Goal: Task Accomplishment & Management: Complete application form

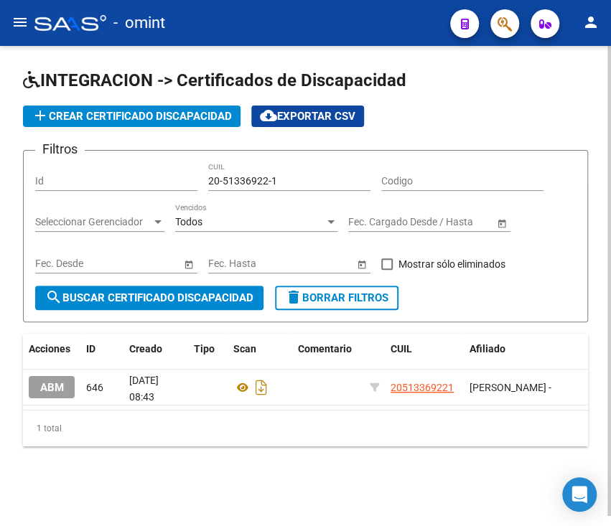
click at [14, 129] on div "INTEGRACION -> Certificados de Discapacidad add Crear Certificado Discapacidad …" at bounding box center [305, 281] width 611 height 470
click at [224, 175] on input "20-51336922-1" at bounding box center [289, 181] width 162 height 12
paste input "5502792-4"
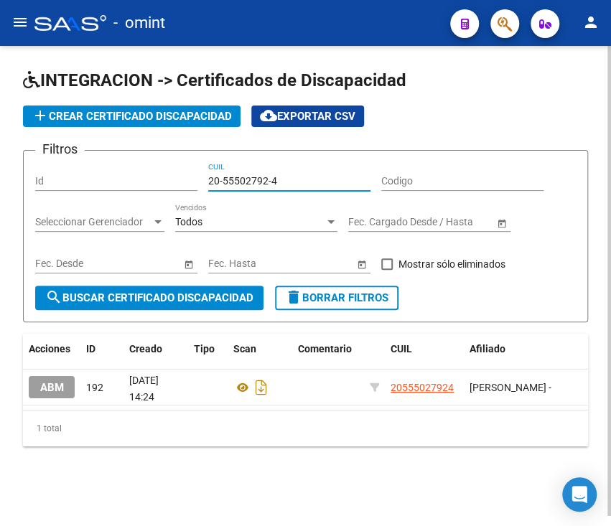
type input "20-55502792-4"
click at [85, 120] on span "add Crear Certificado Discapacidad" at bounding box center [132, 116] width 200 height 13
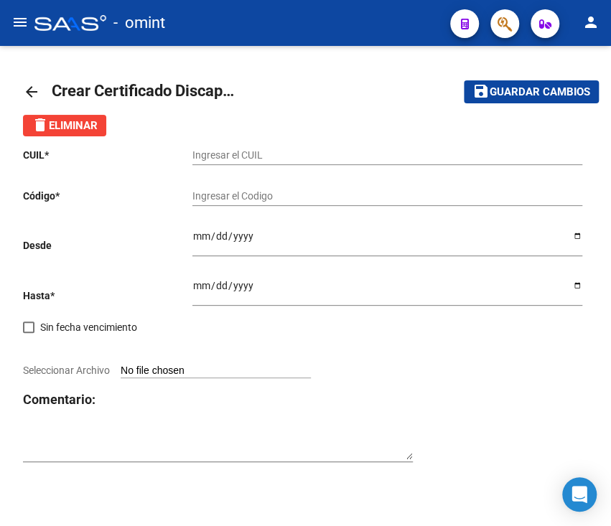
drag, startPoint x: 259, startPoint y: 165, endPoint x: 262, endPoint y: 159, distance: 7.4
click at [259, 165] on div "Ingresar el CUIL" at bounding box center [387, 156] width 390 height 41
click at [266, 155] on input "Ingresar el CUIL" at bounding box center [387, 155] width 390 height 12
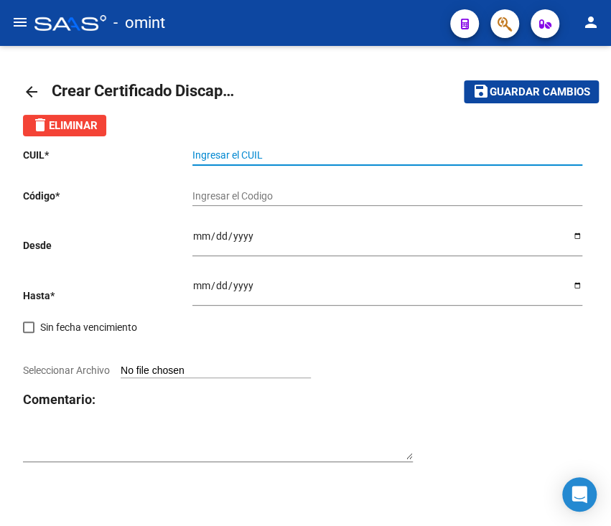
paste input "20-55502792-4"
type input "20-55502792-4"
click at [236, 187] on div "Ingresar el Codigo" at bounding box center [387, 191] width 390 height 29
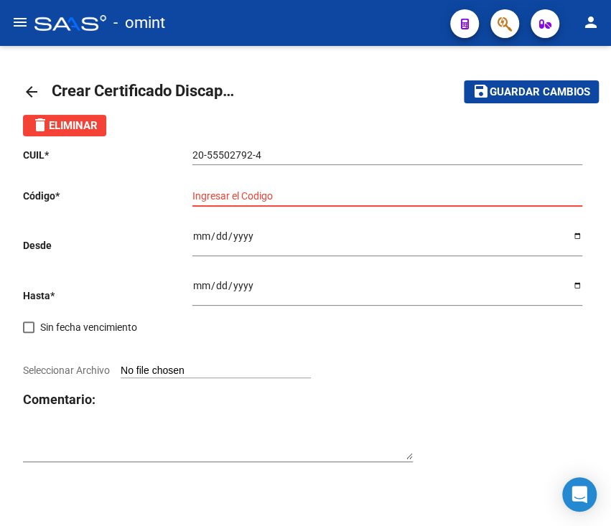
click at [276, 190] on input "Ingresar el Codigo" at bounding box center [387, 196] width 390 height 12
type input "5227960635"
click at [247, 196] on input "5227960635" at bounding box center [387, 196] width 390 height 12
click at [263, 246] on input "Ingresar fec. Desde" at bounding box center [387, 241] width 390 height 22
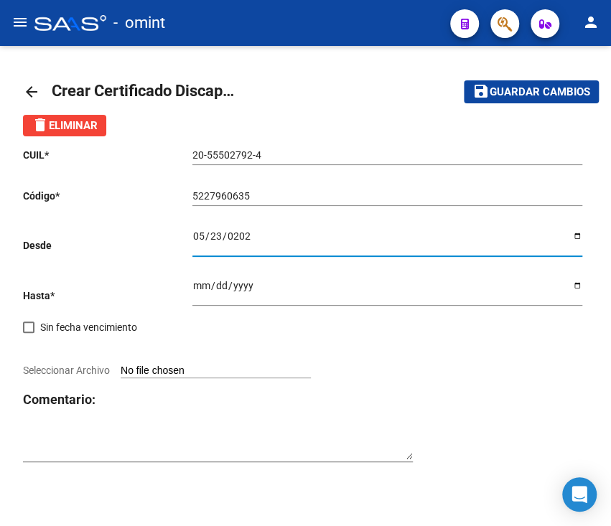
type input "2025-05-23"
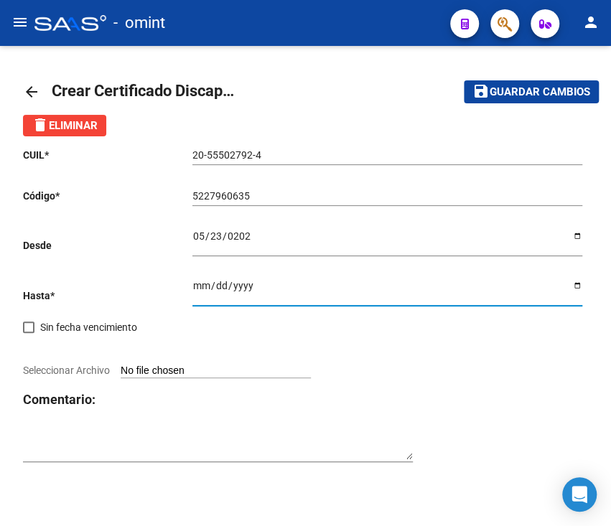
click at [200, 287] on input "Ingresar fec. Hasta" at bounding box center [387, 291] width 390 height 22
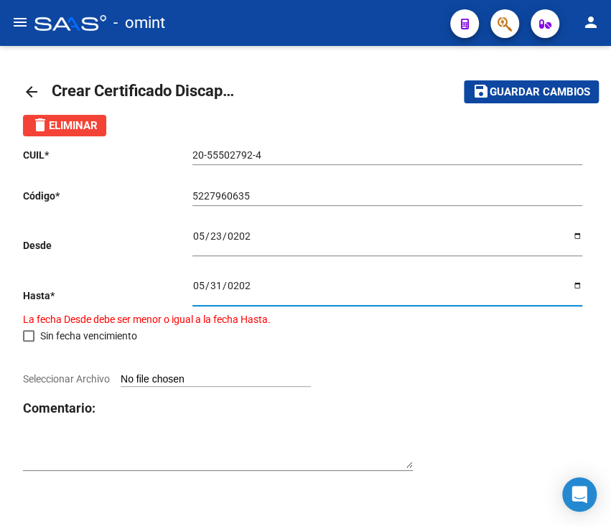
type input "2023-05-31"
type input "0202-05-31"
type input "0030-05-31"
type input "2030-05-31"
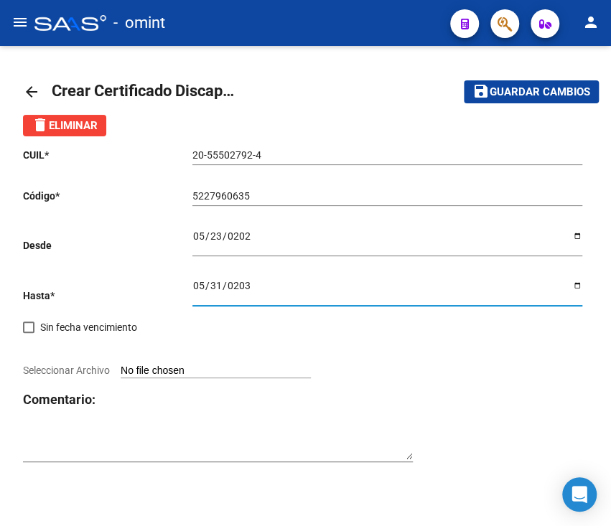
click at [578, 290] on input "2030-05-31" at bounding box center [387, 291] width 390 height 22
click at [172, 365] on input "Seleccionar Archivo" at bounding box center [216, 372] width 190 height 14
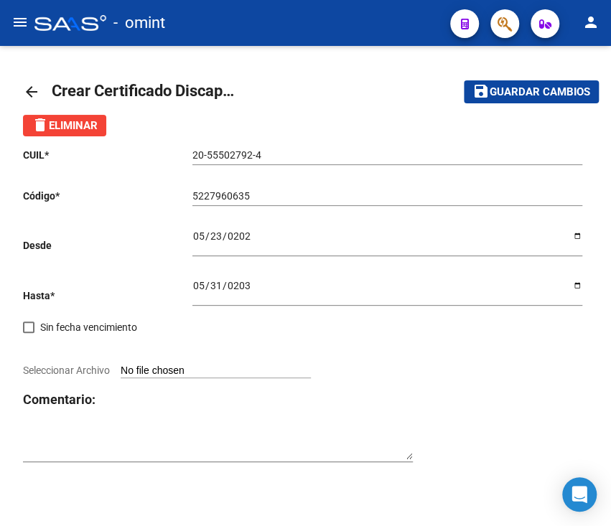
type input "C:\fakepath\cud de carrero francisco133939523040546491.pdf"
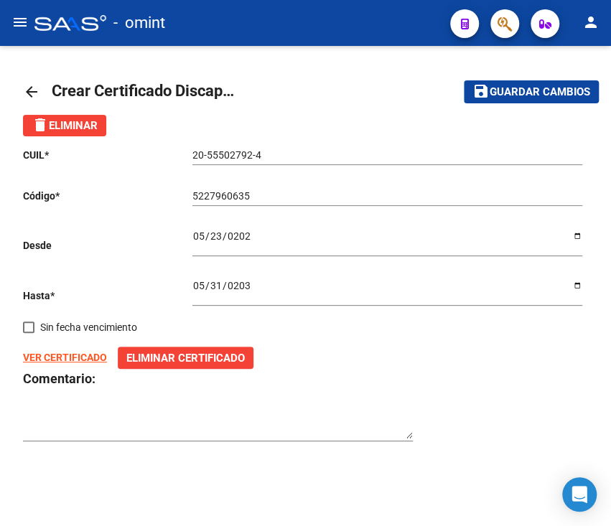
click at [517, 86] on span "Guardar cambios" at bounding box center [540, 92] width 101 height 13
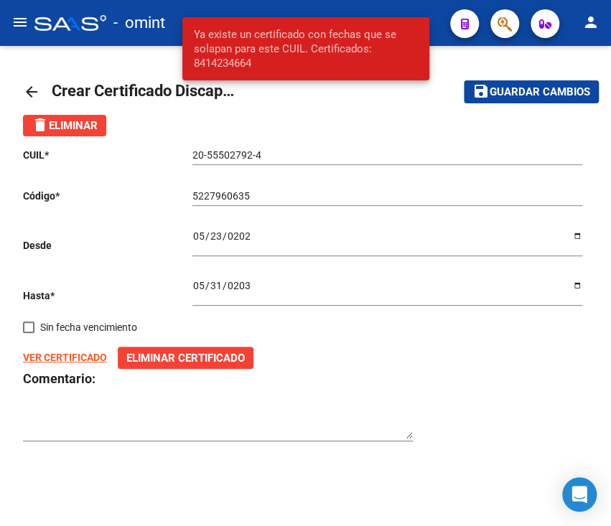
click at [32, 91] on mat-icon "arrow_back" at bounding box center [31, 91] width 17 height 17
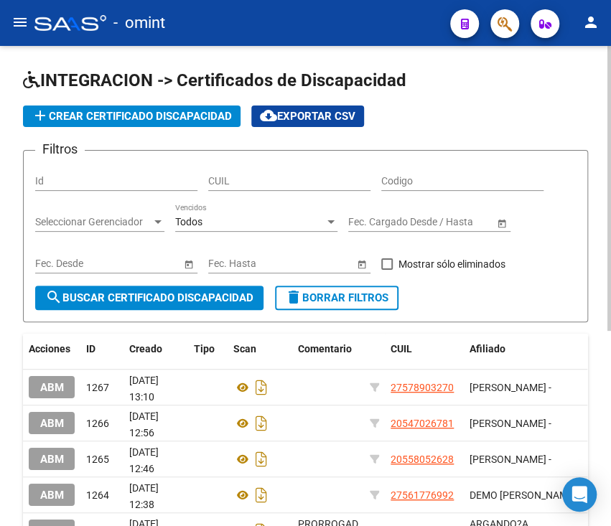
click at [260, 187] on div "CUIL" at bounding box center [289, 176] width 162 height 29
paste input "20-55502792-4"
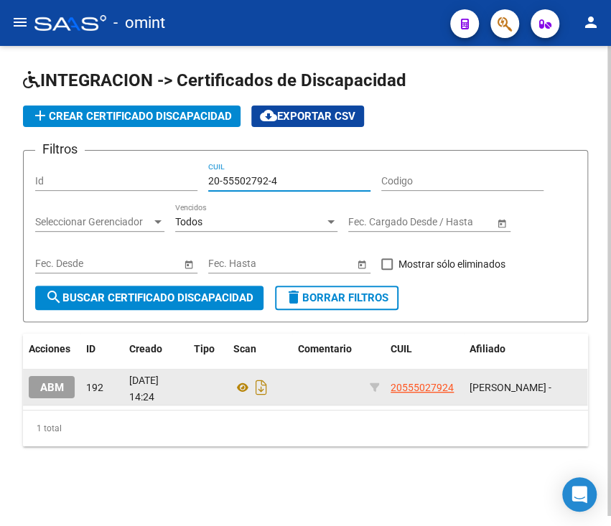
scroll to position [5, 0]
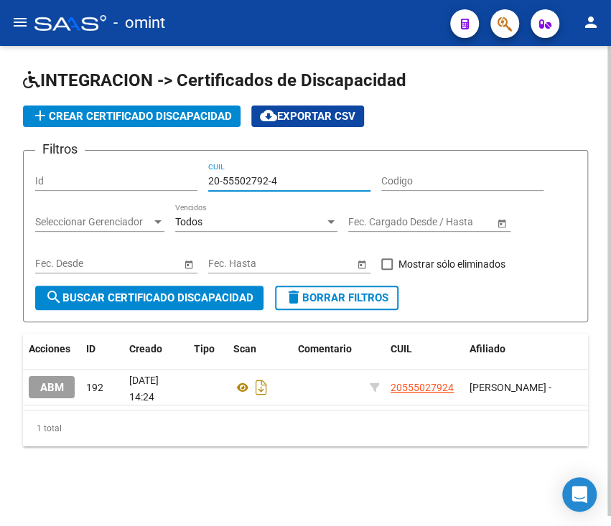
click at [261, 175] on input "20-55502792-4" at bounding box center [289, 181] width 162 height 12
paste input
type input "20-55502792-4"
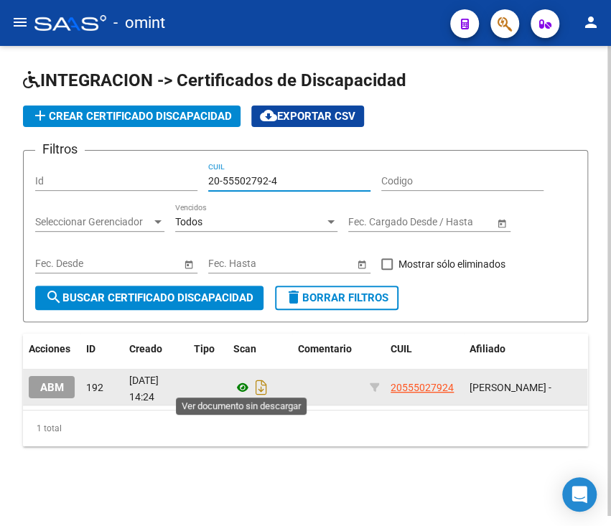
click at [241, 379] on icon at bounding box center [242, 387] width 19 height 17
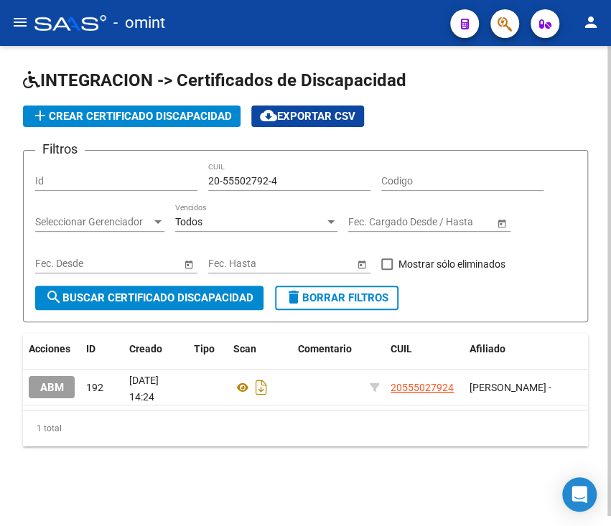
click at [299, 175] on input "20-55502792-4" at bounding box center [289, 181] width 162 height 12
click at [116, 112] on span "add Crear Certificado Discapacidad" at bounding box center [132, 116] width 200 height 13
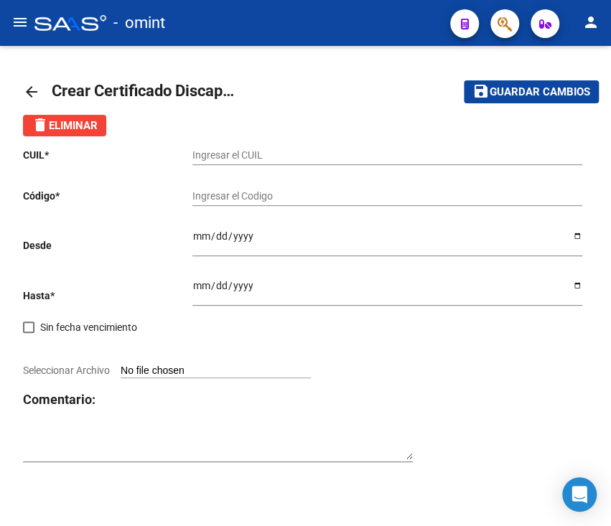
click at [246, 149] on input "Ingresar el CUIL" at bounding box center [387, 155] width 390 height 12
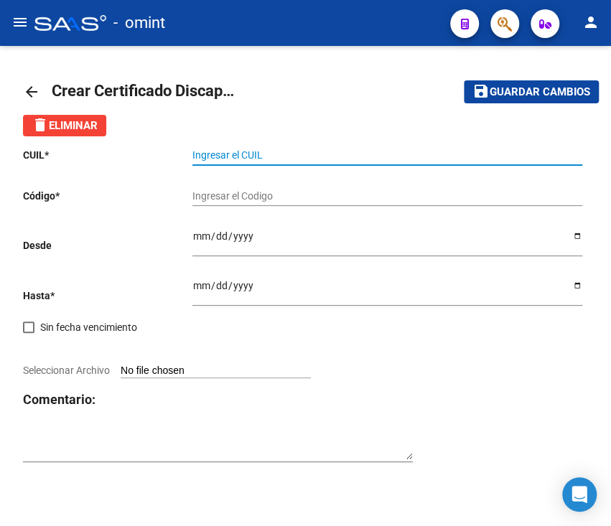
paste input "20-55502792-4"
type input "20-55502792-4"
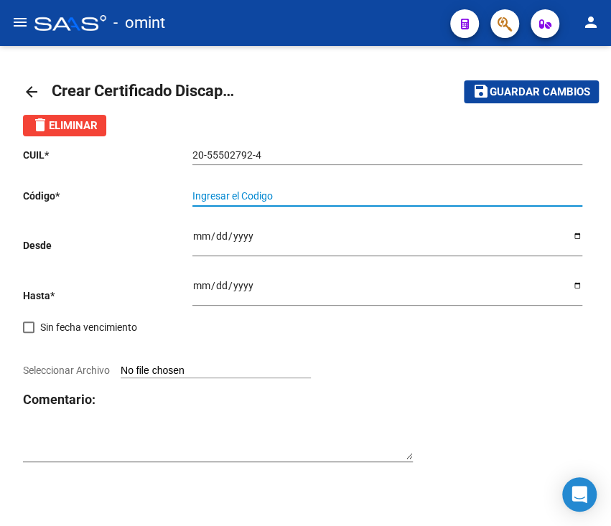
click at [253, 192] on input "Ingresar el Codigo" at bounding box center [387, 196] width 390 height 12
click at [247, 217] on div "Ingresar el Codigo" at bounding box center [387, 197] width 390 height 41
click at [256, 200] on input "Ingresar el Codigo" at bounding box center [387, 196] width 390 height 12
paste input "20555027924"
click at [253, 242] on input "Ingresar fec. Desde" at bounding box center [387, 241] width 390 height 22
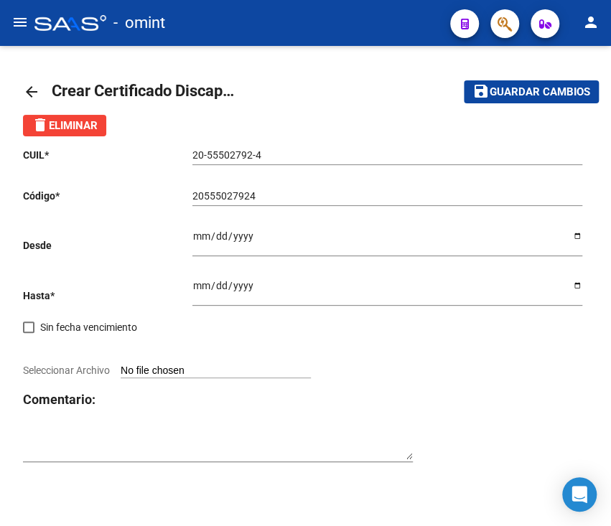
click at [246, 185] on div "20555027924 Ingresar el Codigo" at bounding box center [387, 191] width 390 height 29
click at [246, 195] on input "20555027924" at bounding box center [387, 196] width 390 height 12
paste input "5227960635"
type input "5227960635"
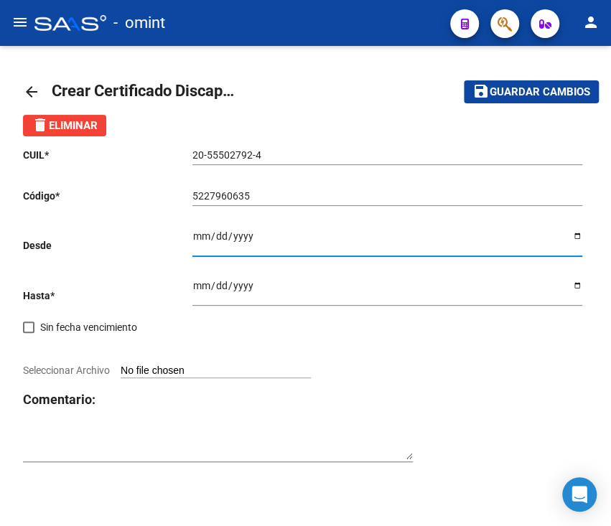
click at [264, 236] on input "Ingresar fec. Desde" at bounding box center [387, 241] width 390 height 22
type input "2025-05-23"
click at [198, 287] on input "Ingresar fec. Hasta" at bounding box center [387, 291] width 390 height 22
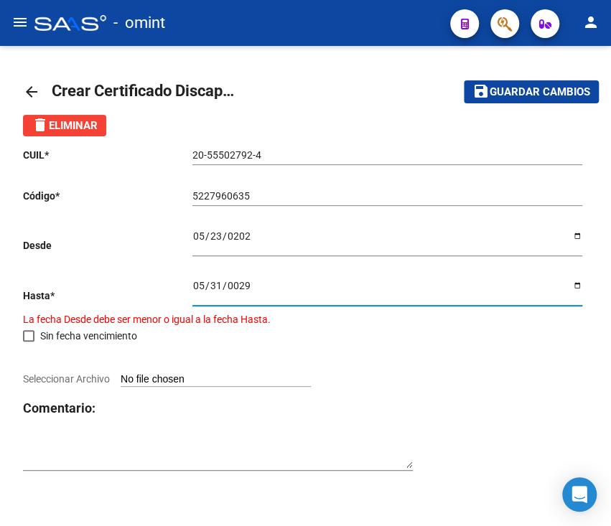
type input "0292-05-31"
type input "0200-05-31"
type input "0003-05-31"
type input "2030-05-31"
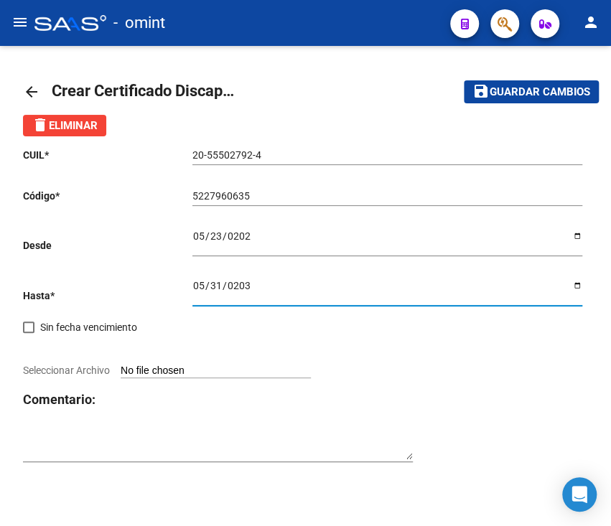
click at [244, 372] on input "Seleccionar Archivo" at bounding box center [216, 372] width 190 height 14
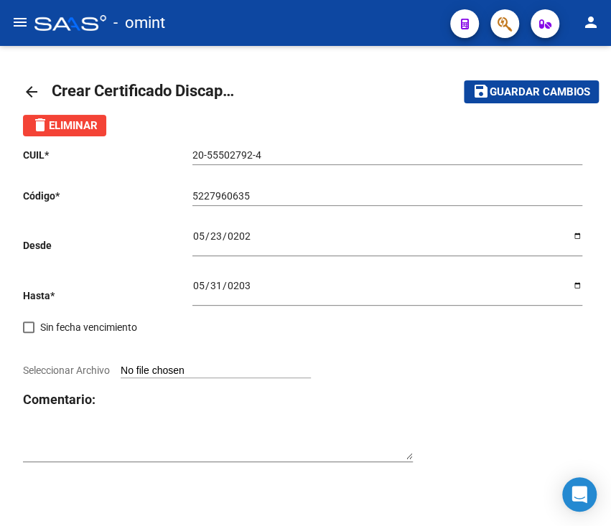
type input "C:\fakepath\cud de carrero francisco133939523040546491.pdf"
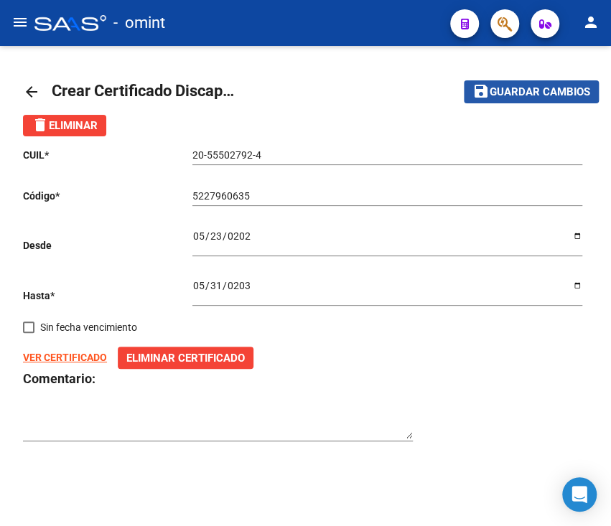
click at [518, 86] on span "Guardar cambios" at bounding box center [540, 92] width 101 height 13
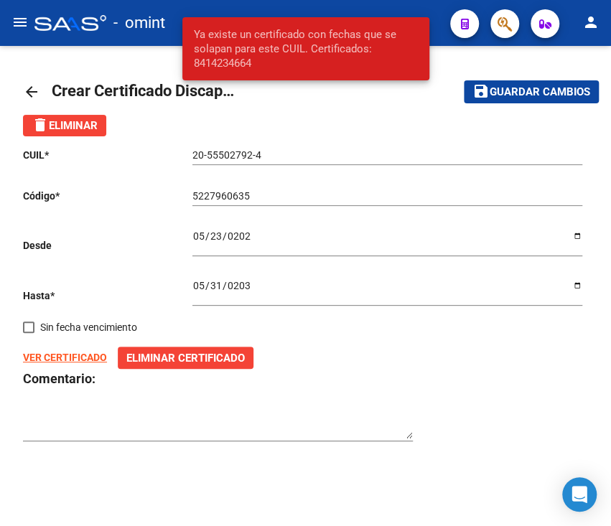
click at [230, 62] on span "Ya existe un certificado con fechas que se solapan para este CUIL. Certificados…" at bounding box center [306, 48] width 224 height 43
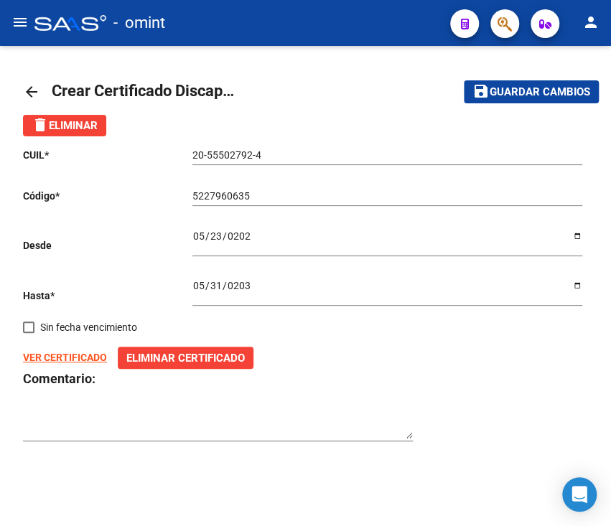
click at [28, 85] on mat-icon "arrow_back" at bounding box center [31, 91] width 17 height 17
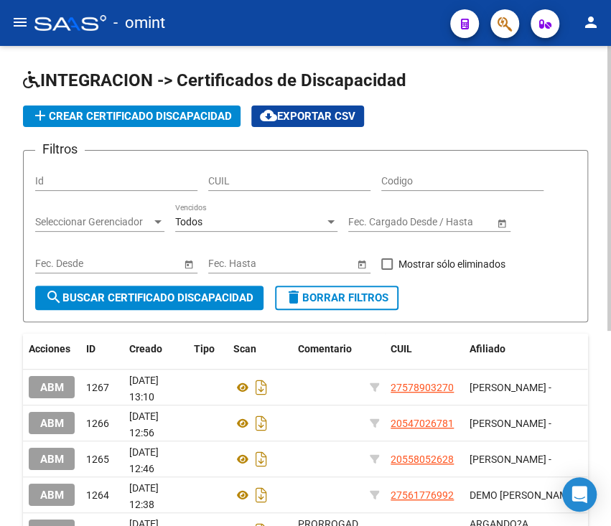
click at [275, 182] on input "CUIL" at bounding box center [289, 181] width 162 height 12
paste input "52-27960635"
type input "52-27960635"
drag, startPoint x: 297, startPoint y: 180, endPoint x: 115, endPoint y: 178, distance: 181.7
click at [115, 178] on div "Filtros Id 52-27960635 CUIL Codigo Seleccionar Gerenciador Seleccionar Gerencia…" at bounding box center [305, 224] width 541 height 124
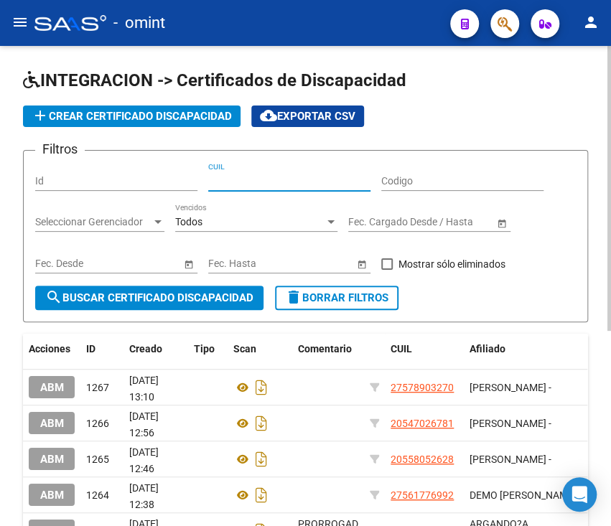
paste input "20-55502792-4"
type input "20-55502792-4"
click at [172, 300] on span "search Buscar Certificado Discapacidad" at bounding box center [149, 298] width 208 height 13
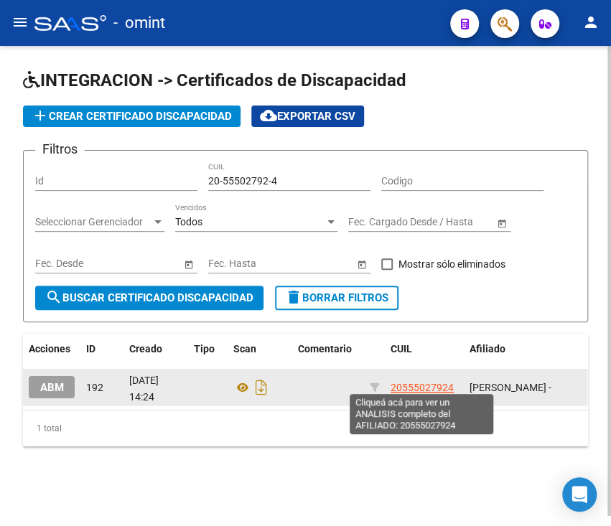
scroll to position [5, 0]
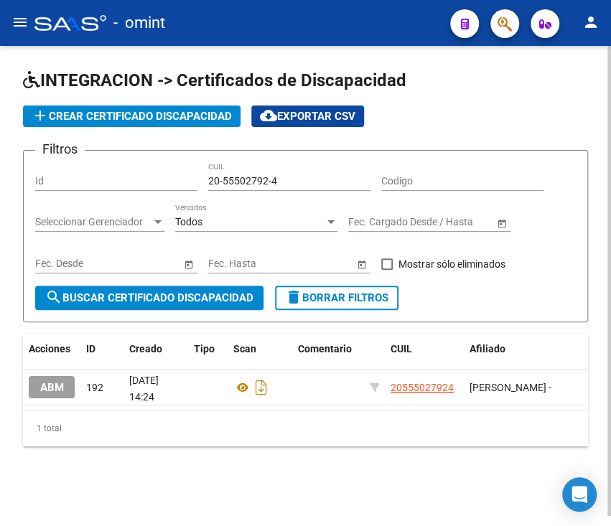
drag, startPoint x: 322, startPoint y: 405, endPoint x: 488, endPoint y: 408, distance: 166.6
click at [483, 408] on datatable-body "ABM 192 22/03/2025 14:24 20555027924 CARRERO FRANCISCO - Z99 - Sin Identificar …" at bounding box center [305, 390] width 564 height 40
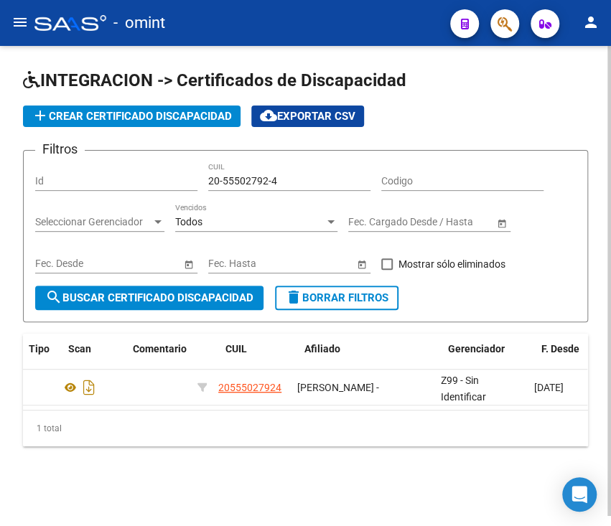
scroll to position [0, 165]
click at [185, 116] on span "add Crear Certificado Discapacidad" at bounding box center [132, 116] width 200 height 13
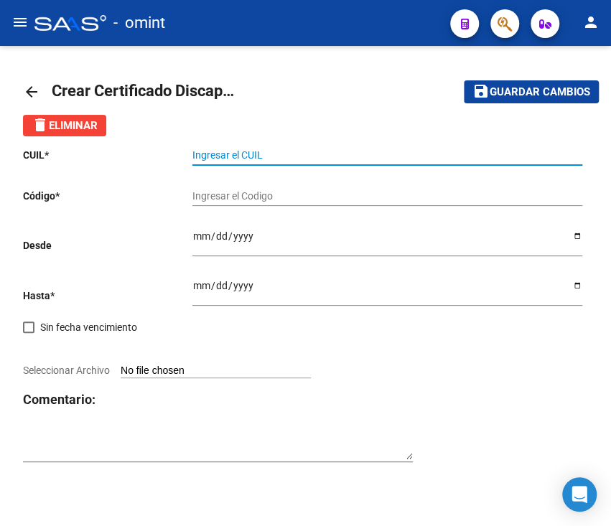
click at [231, 150] on input "Ingresar el CUIL" at bounding box center [387, 155] width 390 height 12
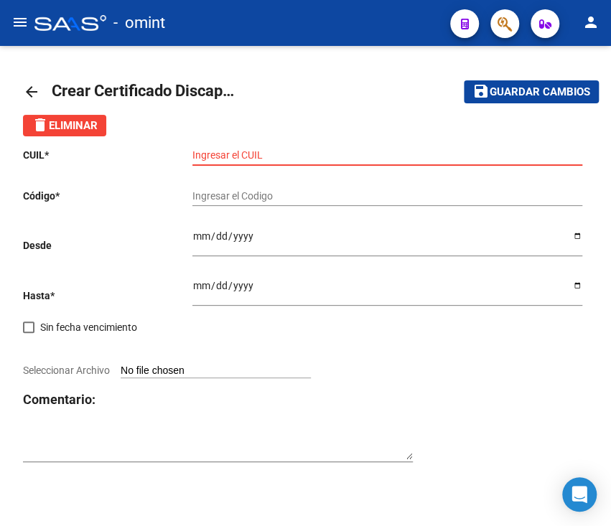
paste input "20-55502792-4"
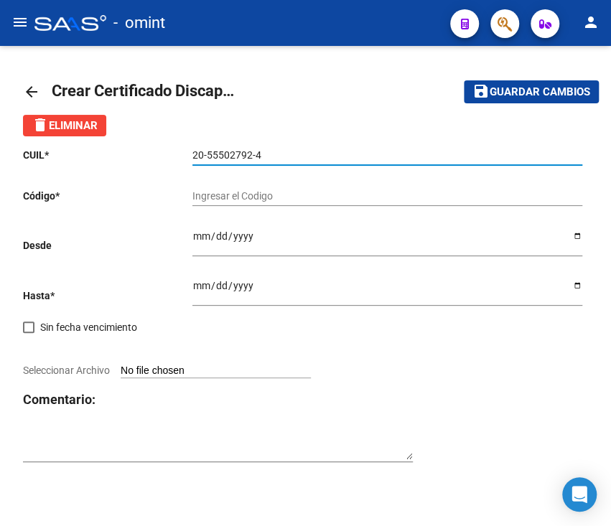
type input "20-55502792-4"
click at [256, 188] on div "Ingresar el Codigo" at bounding box center [387, 191] width 390 height 29
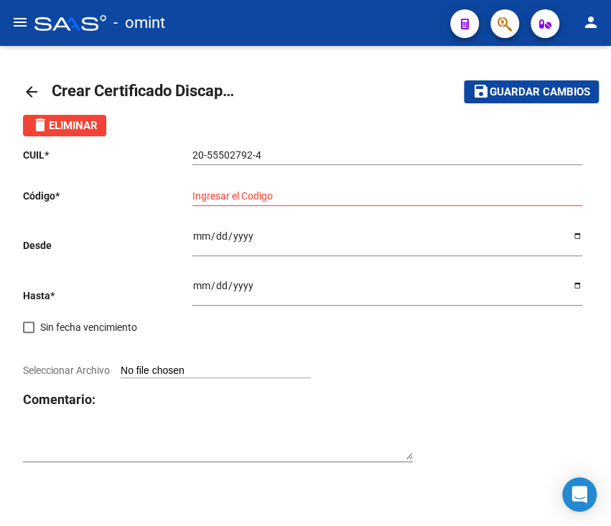
click at [273, 204] on div "Ingresar el Codigo" at bounding box center [387, 191] width 390 height 29
click at [276, 197] on input "Ingresar el Codigo" at bounding box center [387, 196] width 390 height 12
paste input "5227960635"
type input "5227960635"
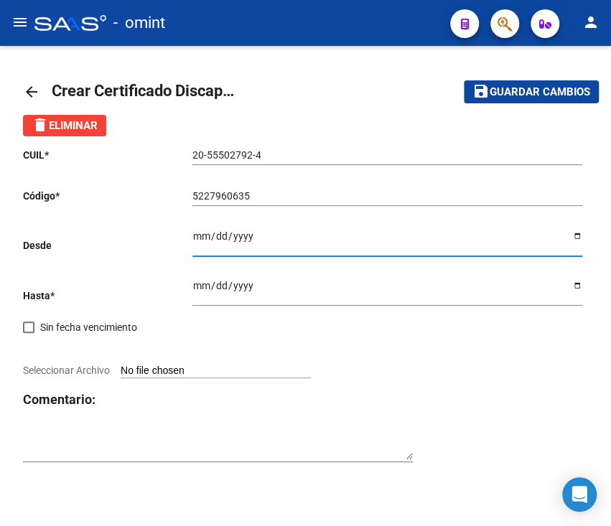
click at [256, 242] on input "Ingresar fec. Desde" at bounding box center [387, 241] width 390 height 22
click at [184, 238] on div "CUIL * 20-55502792-4 Ingresar el CUIL Código * 5227960635 Ingresar el Codigo De…" at bounding box center [305, 305] width 565 height 338
click at [197, 237] on input "Ingresar fec. Desde" at bounding box center [387, 241] width 390 height 22
type input "2025-05-23"
click at [282, 262] on div "2025-05-23 Ingresar fec. Desde" at bounding box center [387, 244] width 390 height 50
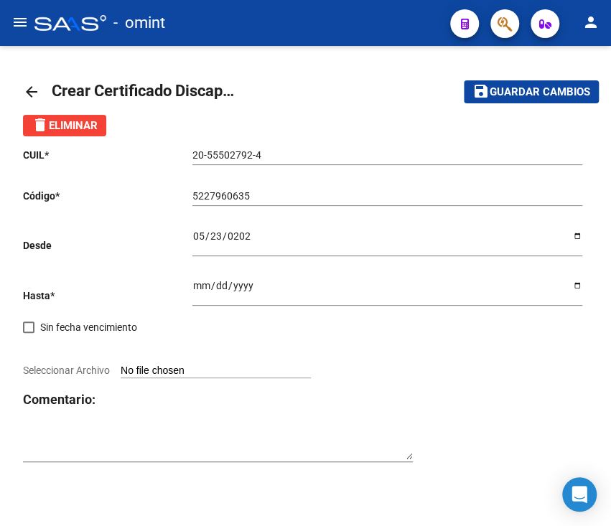
click at [276, 287] on input "Ingresar fec. Hasta" at bounding box center [387, 291] width 390 height 22
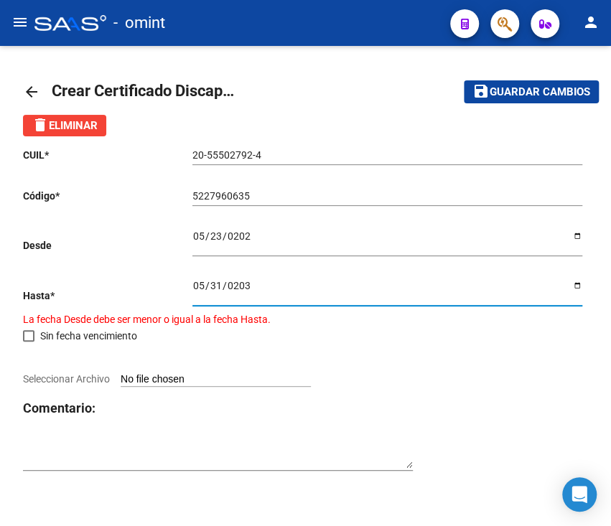
type input "2030-05-31"
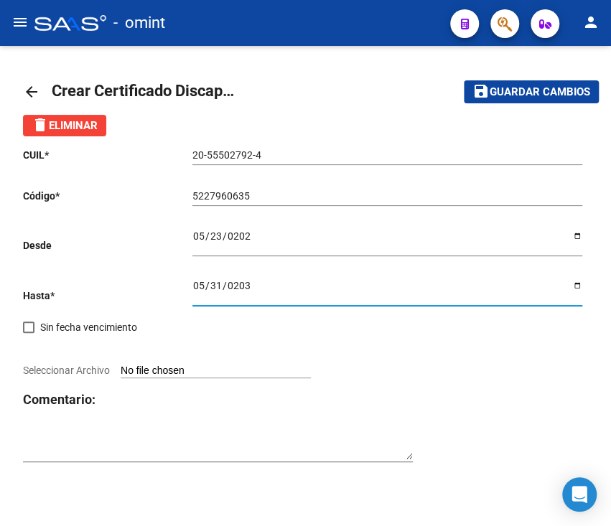
click at [471, 358] on div at bounding box center [305, 355] width 565 height 16
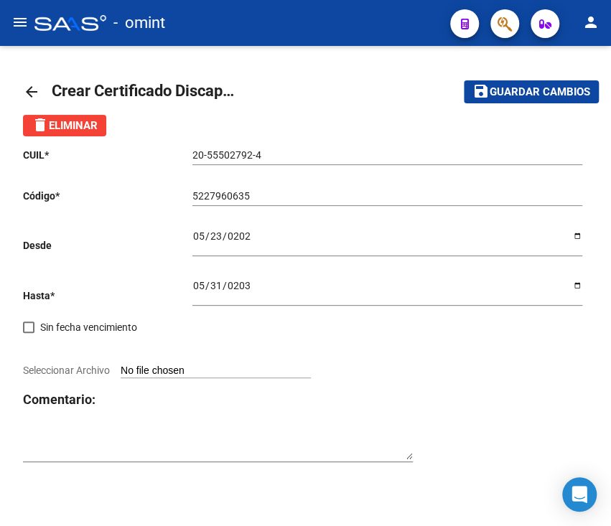
click at [222, 358] on div at bounding box center [305, 355] width 565 height 16
click at [212, 371] on input "Seleccionar Archivo" at bounding box center [216, 372] width 190 height 14
type input "C:\fakepath\cud de carrero francisco133939523040546491.pdf"
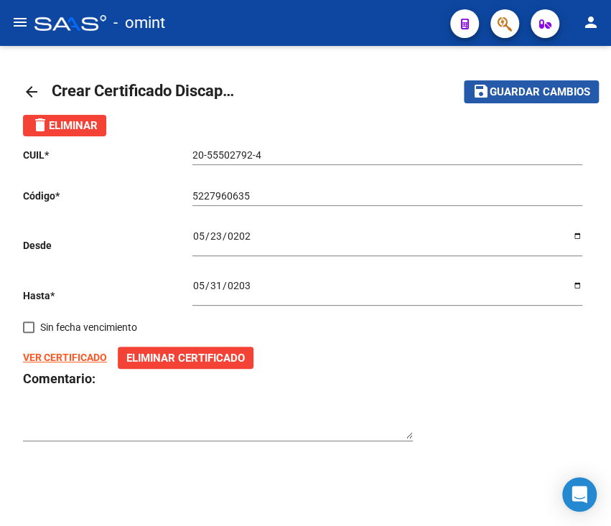
click at [523, 97] on span "Guardar cambios" at bounding box center [540, 92] width 101 height 13
click at [227, 236] on input "2025-05-23" at bounding box center [387, 241] width 390 height 22
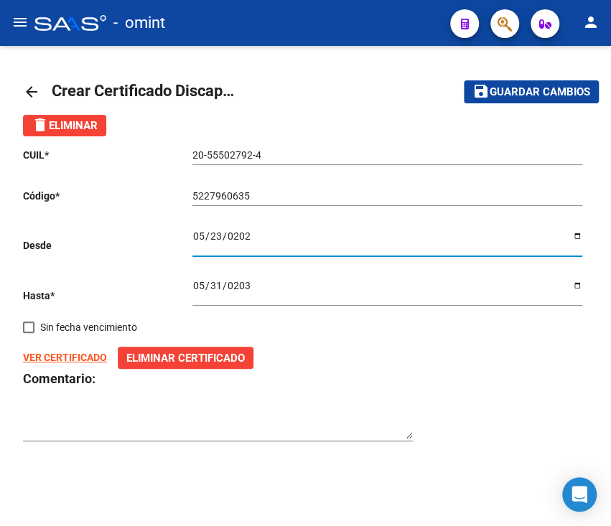
click at [574, 238] on input "2025-05-23" at bounding box center [387, 241] width 390 height 22
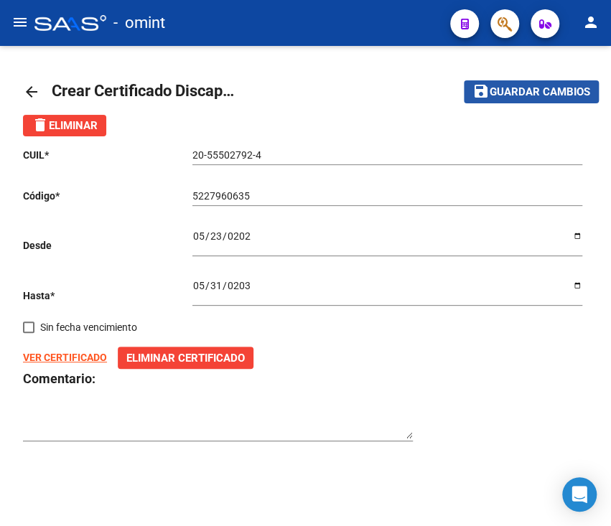
click at [541, 91] on span "Guardar cambios" at bounding box center [540, 92] width 101 height 13
click at [241, 229] on div "2025-06-01 Ingresar fec. Desde" at bounding box center [387, 237] width 390 height 37
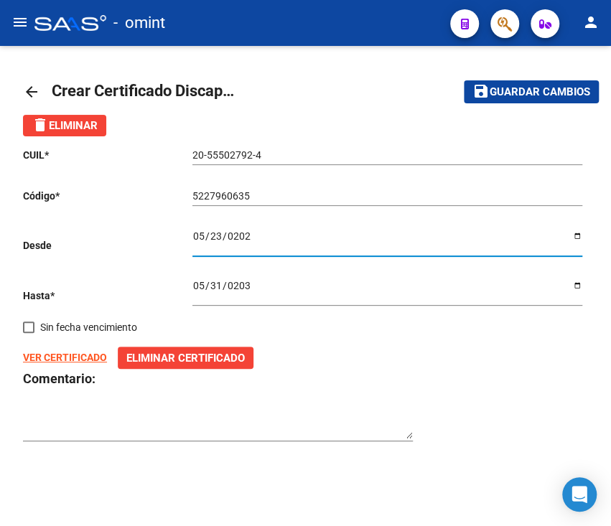
type input "2025-06-09"
click at [508, 103] on mat-toolbar-row "save Guardar cambios" at bounding box center [507, 92] width 183 height 46
click at [521, 93] on span "Guardar cambios" at bounding box center [540, 92] width 101 height 13
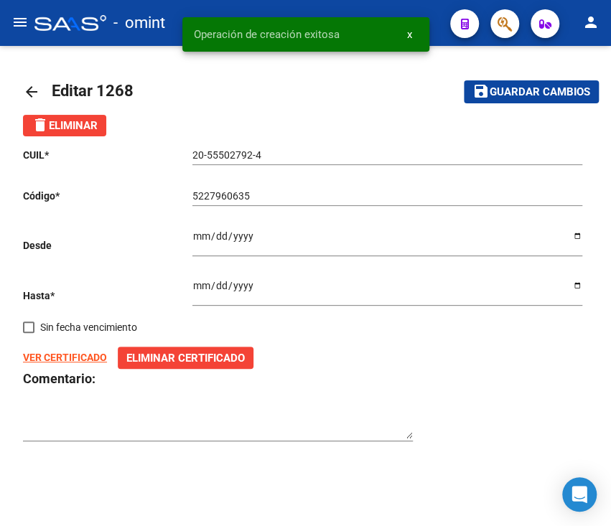
click at [31, 88] on mat-icon "arrow_back" at bounding box center [31, 91] width 17 height 17
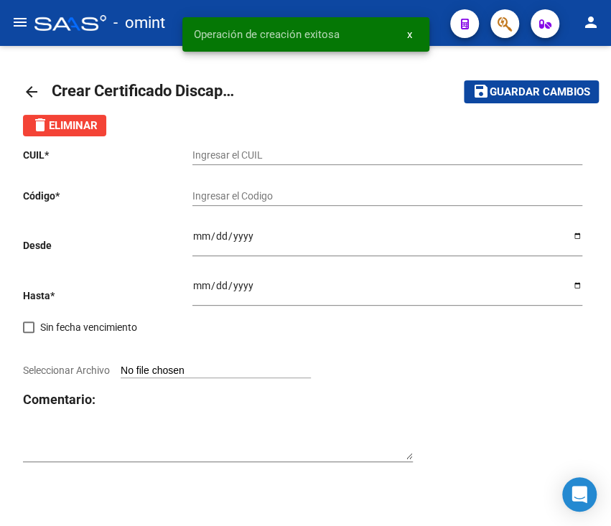
click at [27, 85] on mat-icon "arrow_back" at bounding box center [31, 91] width 17 height 17
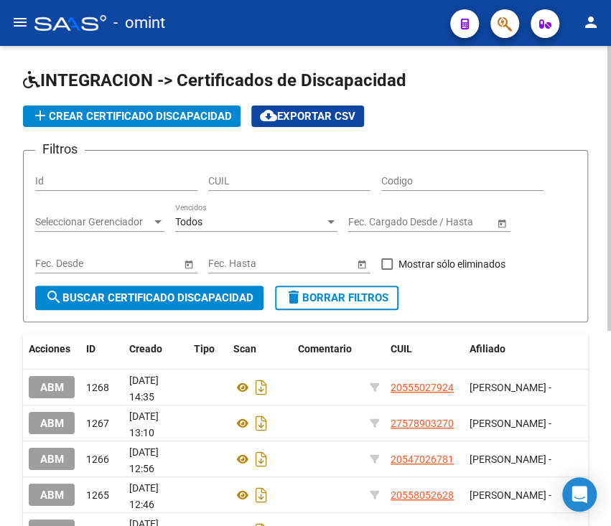
click at [283, 174] on div "CUIL" at bounding box center [289, 176] width 162 height 29
paste input "20-55502792-4"
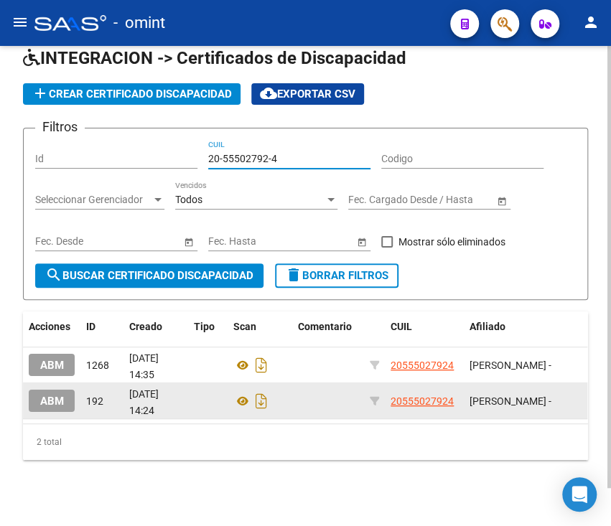
scroll to position [40, 0]
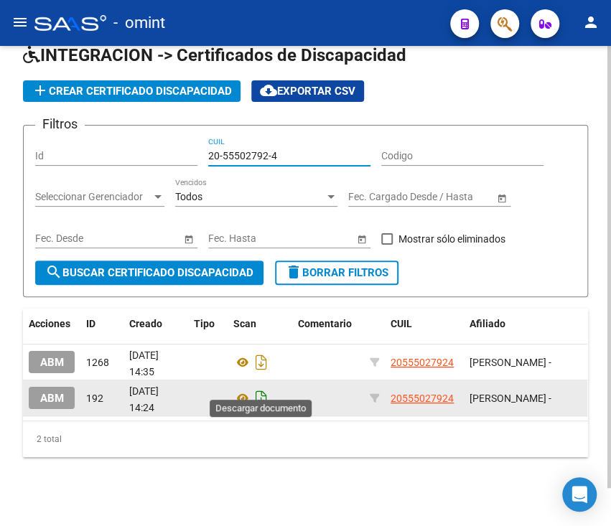
click at [260, 387] on icon "Descargar documento" at bounding box center [261, 398] width 19 height 23
click at [278, 150] on input "20-55502792-4" at bounding box center [289, 156] width 162 height 12
paste input "406309-9"
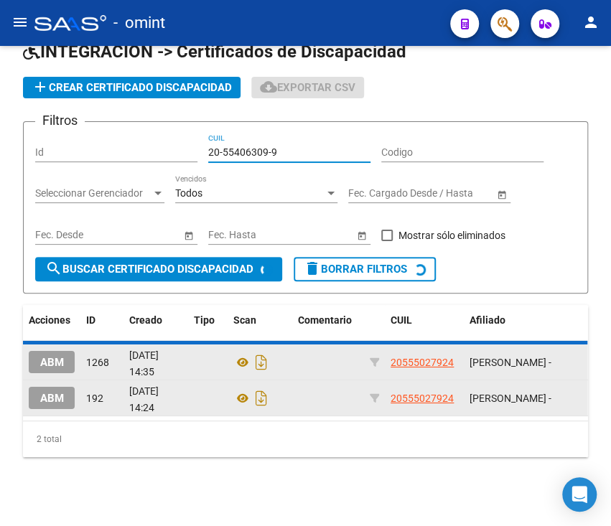
scroll to position [5, 0]
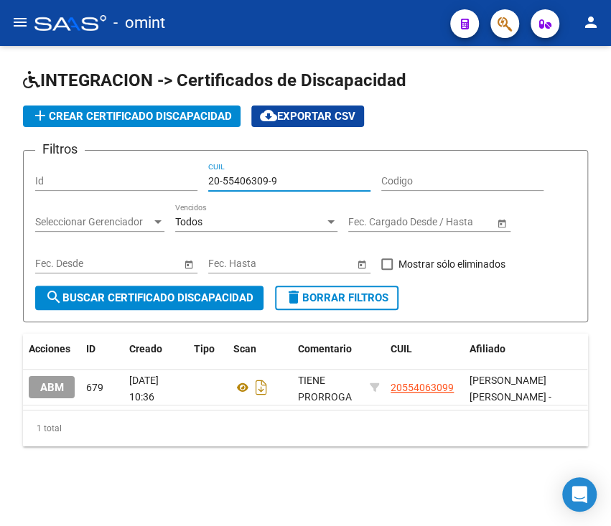
type input "20-55406309-9"
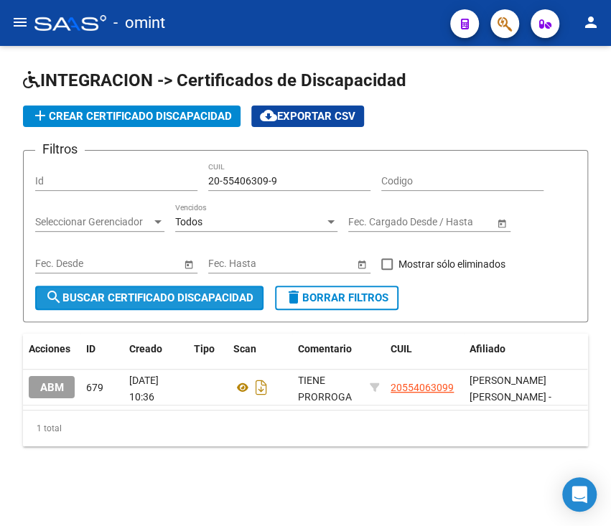
click at [158, 292] on span "search Buscar Certificado Discapacidad" at bounding box center [149, 298] width 208 height 13
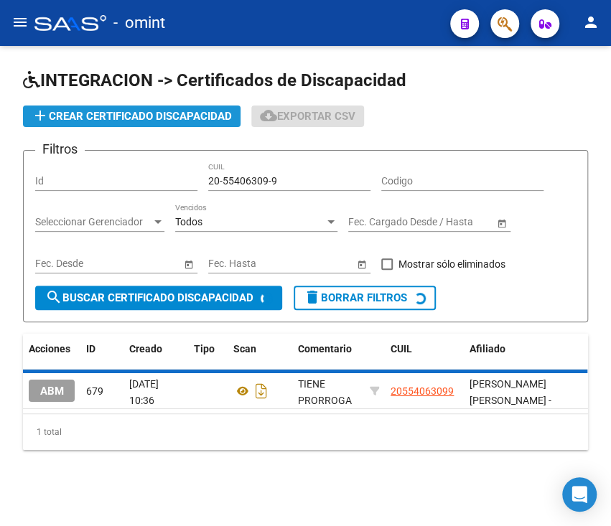
click at [116, 106] on button "add Crear Certificado Discapacidad" at bounding box center [132, 117] width 218 height 22
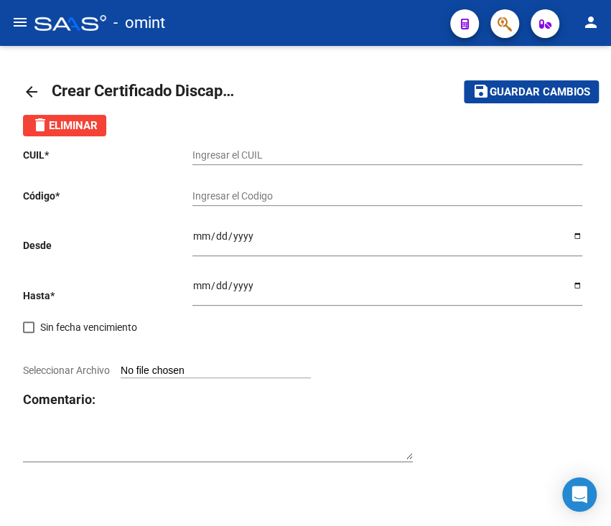
click at [220, 151] on input "Ingresar el CUIL" at bounding box center [387, 155] width 390 height 12
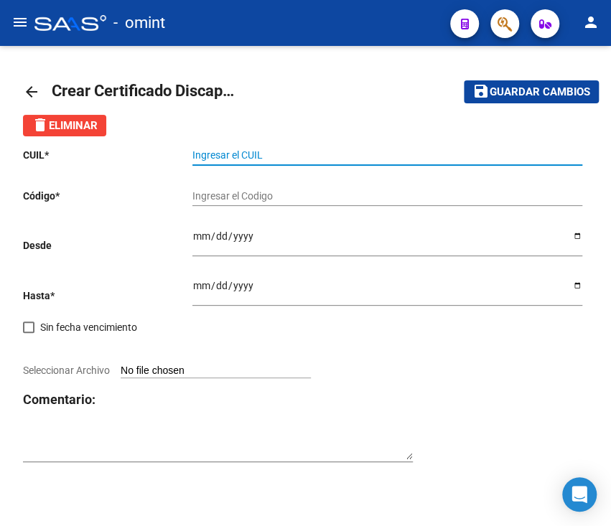
paste input "20-55406309-9"
type input "20-55406309-9"
click at [257, 195] on input "Ingresar el Codigo" at bounding box center [387, 196] width 390 height 12
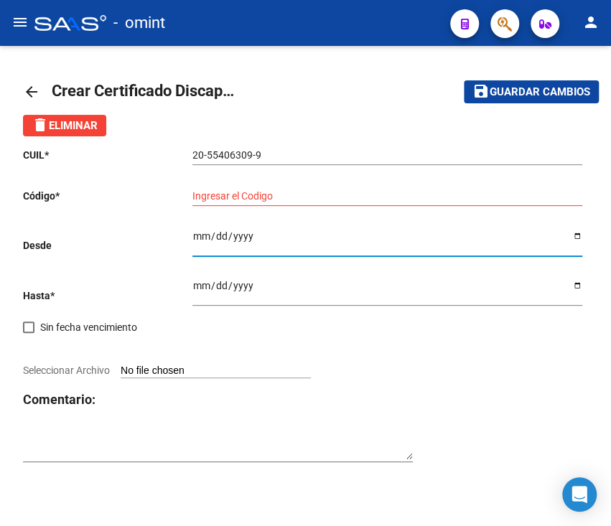
click at [314, 243] on input "Ingresar fec. Desde" at bounding box center [387, 241] width 390 height 22
click at [295, 190] on div "Ingresar el Codigo" at bounding box center [387, 191] width 390 height 29
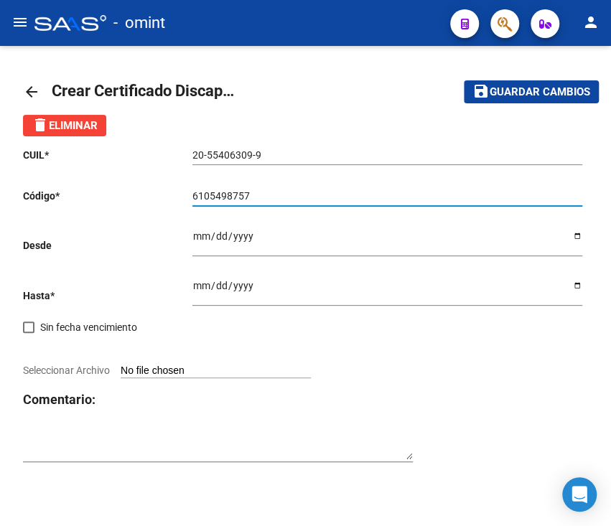
type input "6105498757"
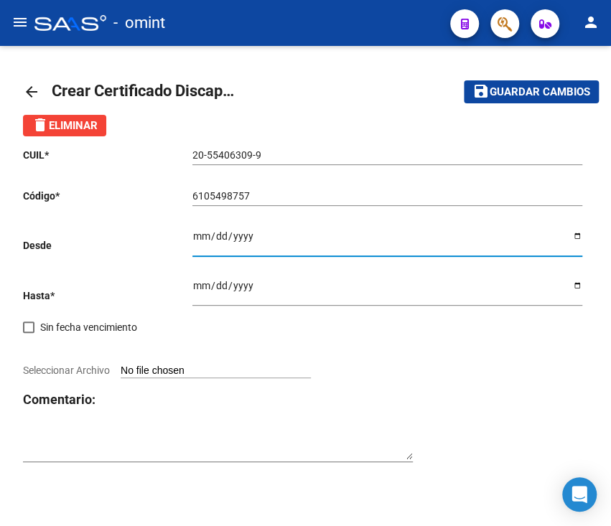
click at [248, 233] on input "Ingresar fec. Desde" at bounding box center [387, 241] width 390 height 22
click at [201, 243] on input "Ingresar fec. Desde" at bounding box center [387, 241] width 390 height 22
click at [195, 233] on input "Ingresar fec. Desde" at bounding box center [387, 241] width 390 height 22
type input "2024-06-27"
click at [264, 273] on div "Ingresar fec. Hasta" at bounding box center [387, 287] width 390 height 37
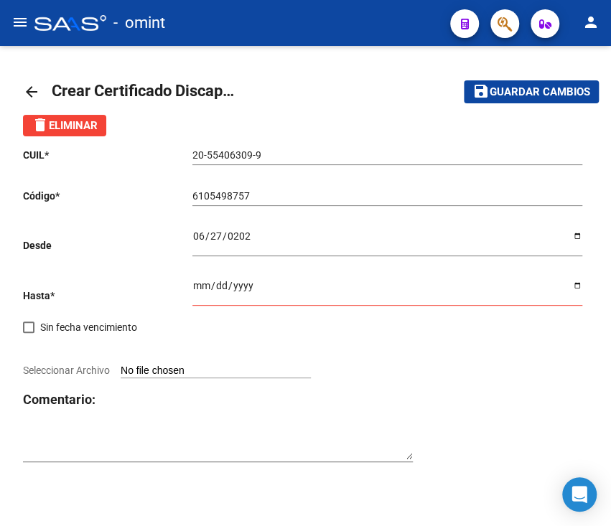
click at [205, 233] on input "2024-06-27" at bounding box center [387, 241] width 390 height 22
click at [174, 294] on p "Hasta *" at bounding box center [107, 296] width 169 height 16
click at [199, 287] on input "Ingresar fec. Hasta" at bounding box center [387, 291] width 390 height 22
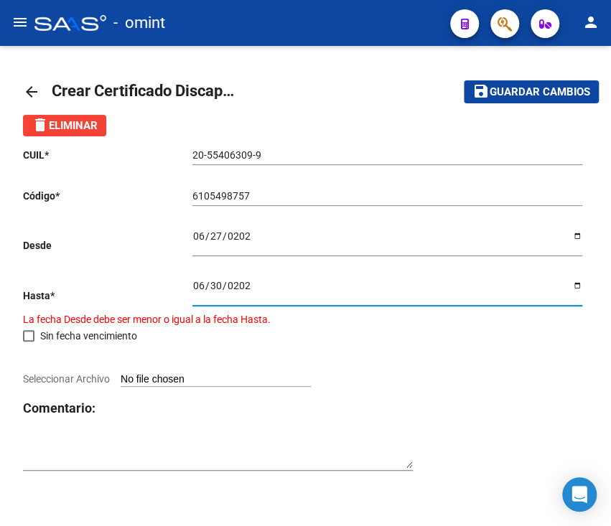
type input "2029-06-30"
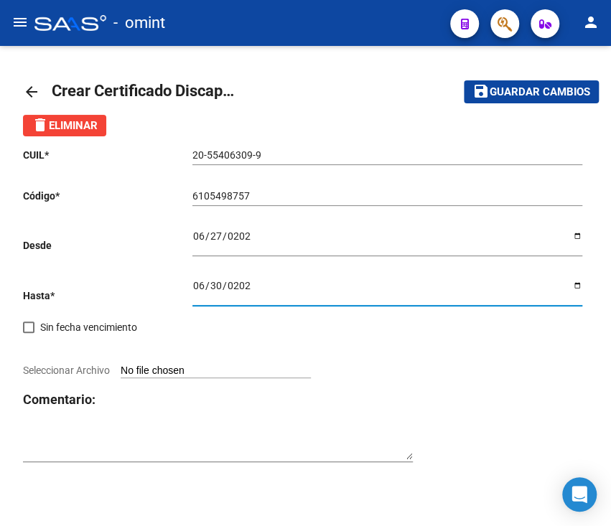
click at [572, 289] on input "2029-06-30" at bounding box center [387, 291] width 390 height 22
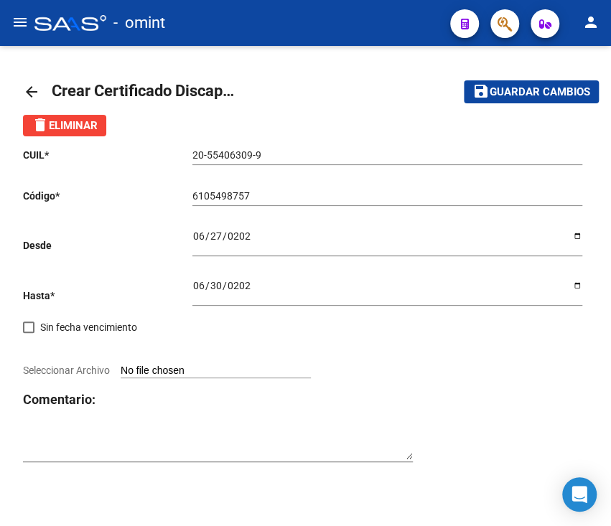
click at [169, 356] on div at bounding box center [305, 355] width 565 height 16
click at [163, 370] on input "Seleccionar Archivo" at bounding box center [216, 372] width 190 height 14
type input "C:\fakepath\zabala juan133887752667786267.png"
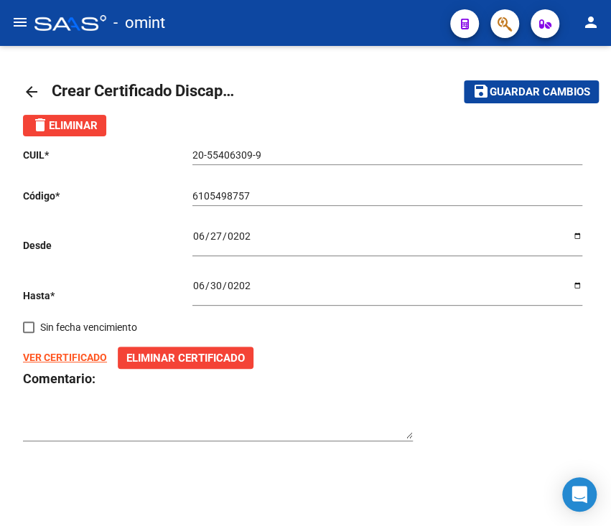
click at [480, 87] on mat-icon "save" at bounding box center [480, 91] width 17 height 17
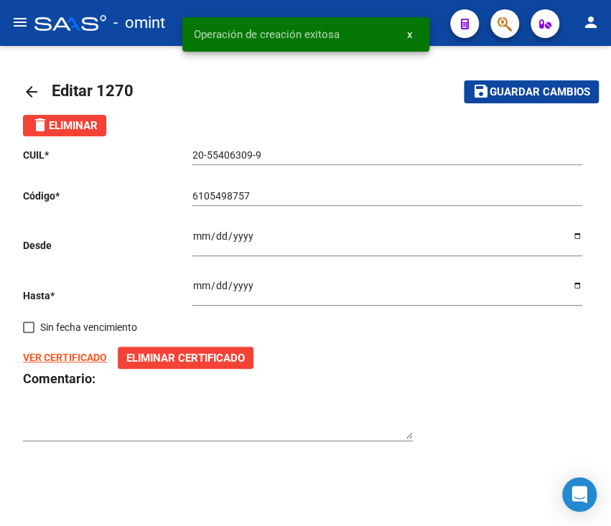
click at [33, 90] on mat-icon "arrow_back" at bounding box center [31, 91] width 17 height 17
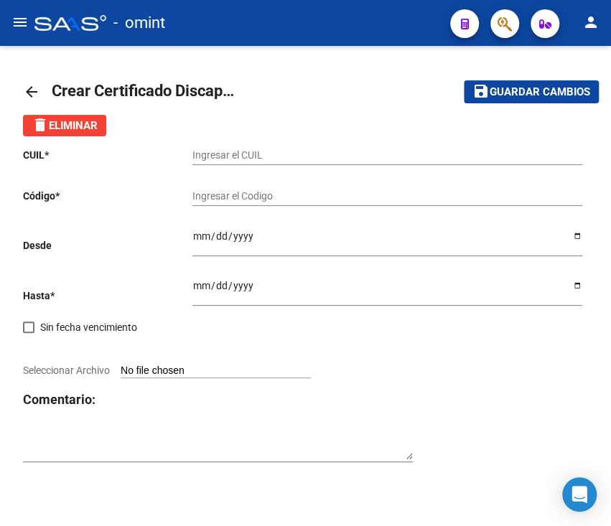
click at [39, 90] on link "arrow_back" at bounding box center [37, 92] width 29 height 34
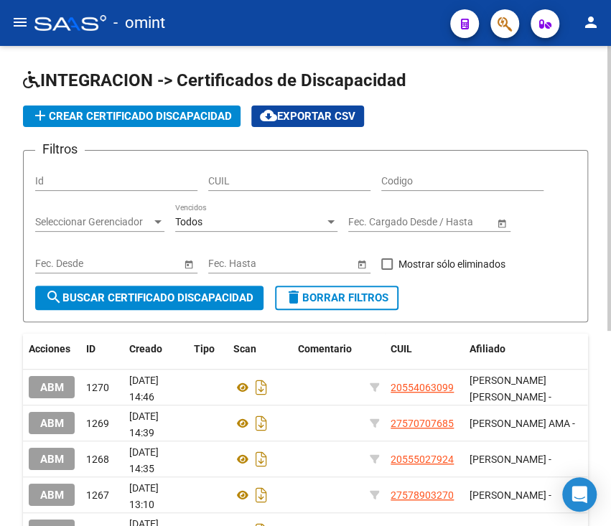
click at [261, 169] on div "CUIL" at bounding box center [289, 176] width 162 height 29
paste input "20-55406309-9"
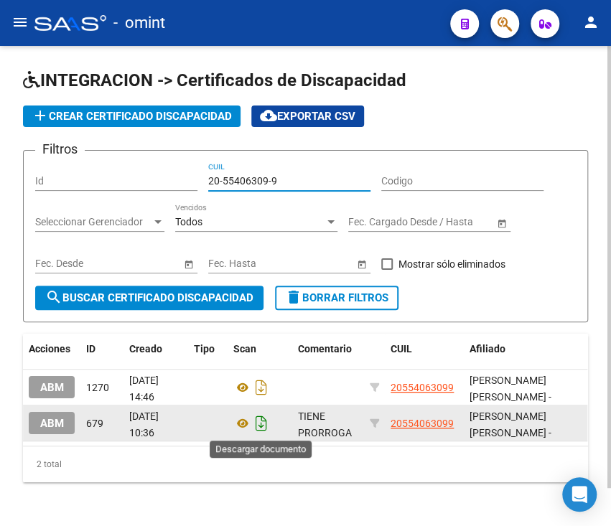
click at [264, 422] on icon "Descargar documento" at bounding box center [261, 423] width 19 height 23
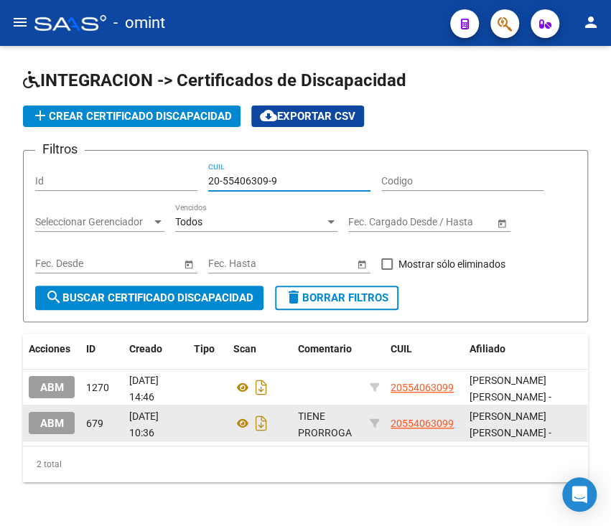
click at [252, 181] on input "20-55406309-9" at bounding box center [289, 181] width 162 height 12
paste input "7-50327231-3"
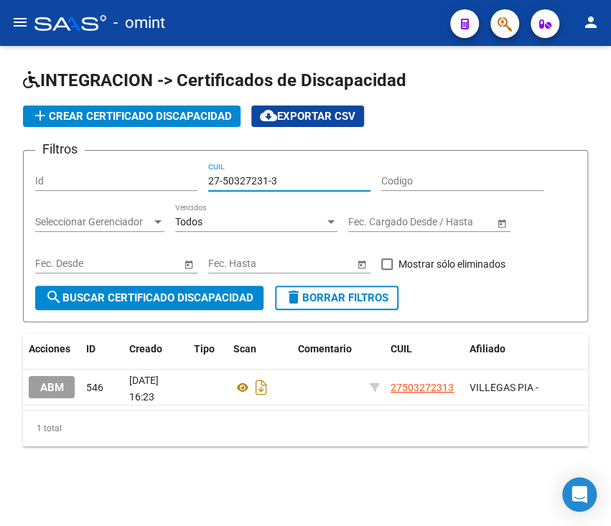
type input "27-50327231-3"
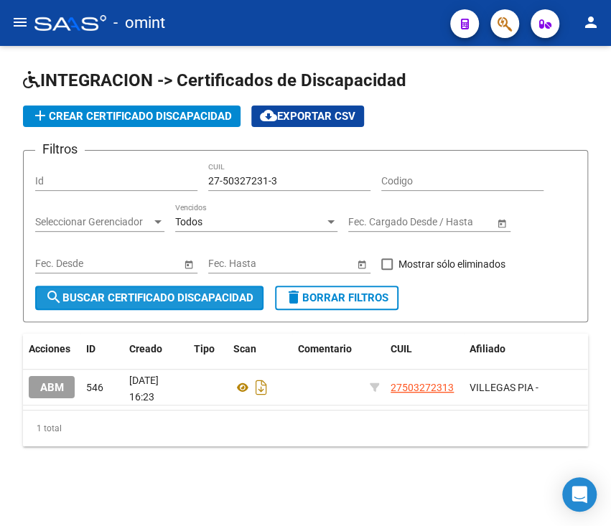
click at [109, 294] on span "search Buscar Certificado Discapacidad" at bounding box center [149, 298] width 208 height 13
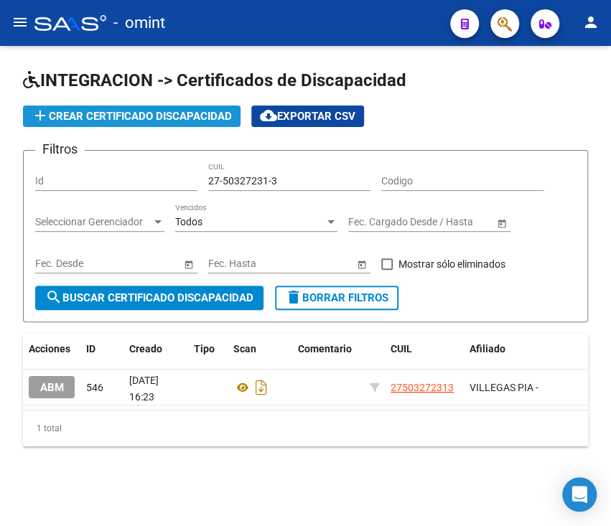
click at [149, 120] on span "add Crear Certificado Discapacidad" at bounding box center [132, 116] width 200 height 13
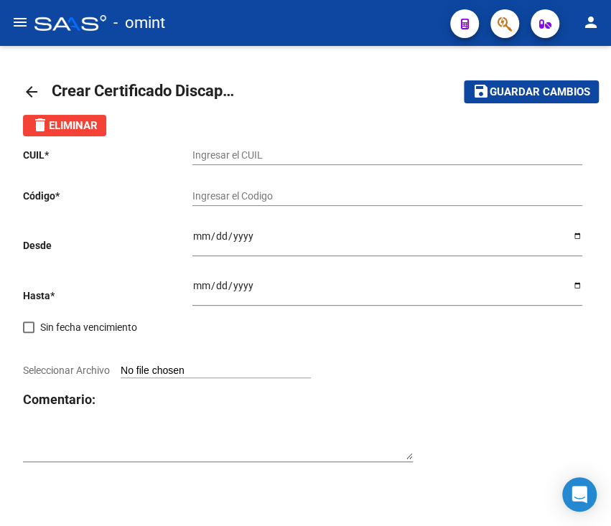
click at [286, 157] on input "Ingresar el CUIL" at bounding box center [387, 155] width 390 height 12
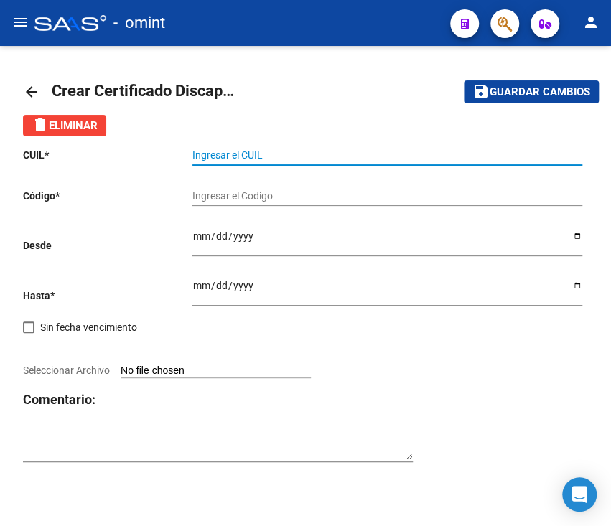
paste input "27-50327231-3"
type input "27-50327231-3"
click at [258, 193] on input "Ingresar el Codigo" at bounding box center [387, 196] width 390 height 12
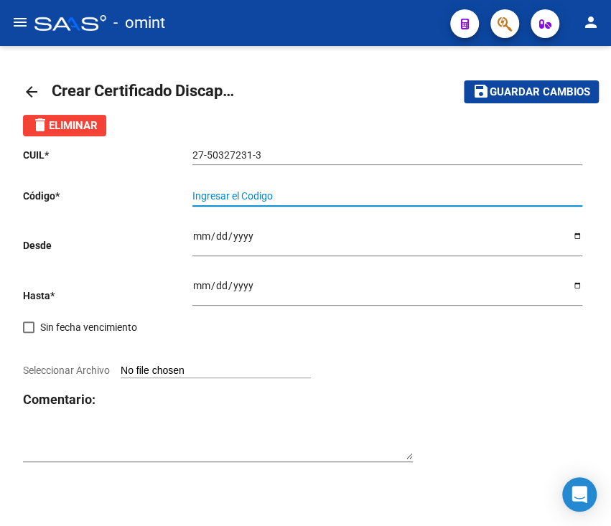
paste input "7445166915"
type input "7445166915"
click at [219, 247] on input "Ingresar fec. Desde" at bounding box center [387, 241] width 390 height 22
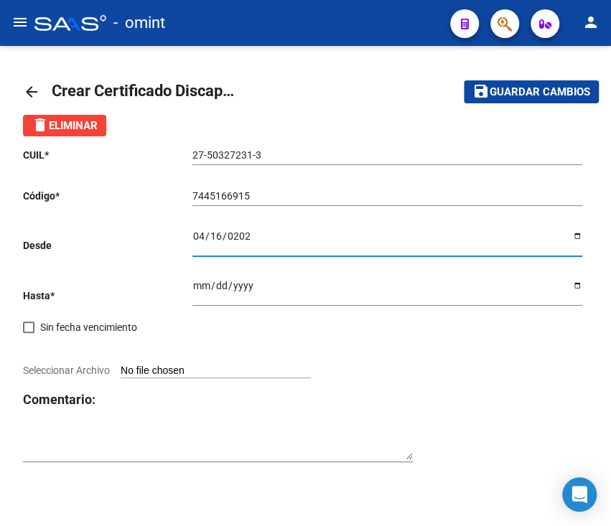
type input "2025-04-16"
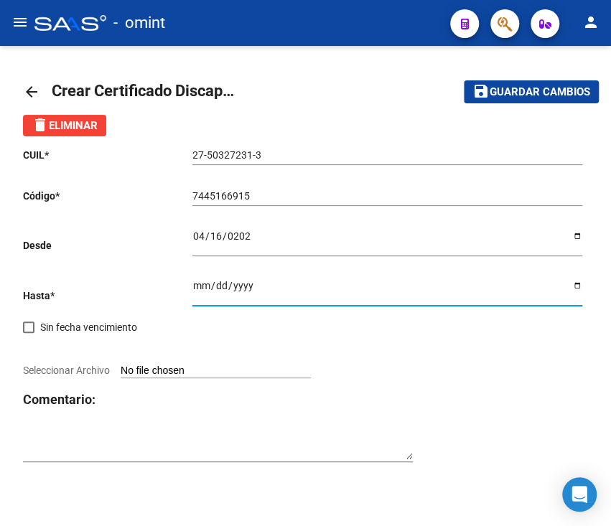
click at [195, 291] on input "Ingresar fec. Hasta" at bounding box center [387, 291] width 390 height 22
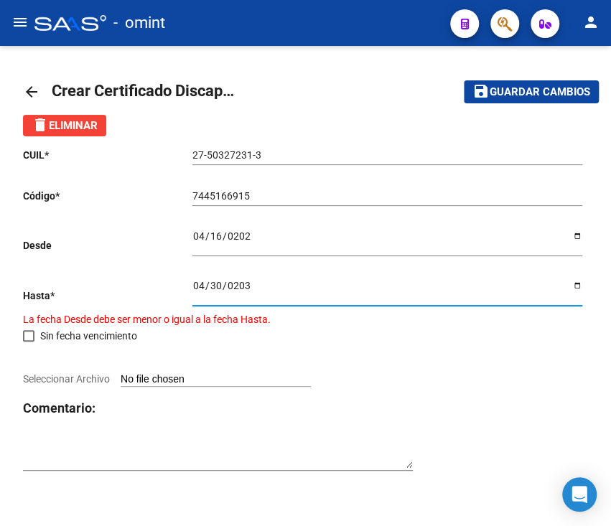
type input "2035-04-30"
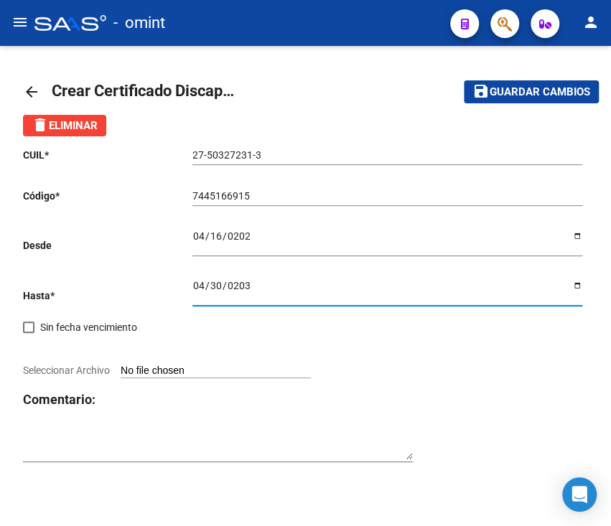
click at [570, 284] on input "2035-04-30" at bounding box center [387, 291] width 390 height 22
click at [577, 289] on input "2035-04-30" at bounding box center [387, 291] width 390 height 22
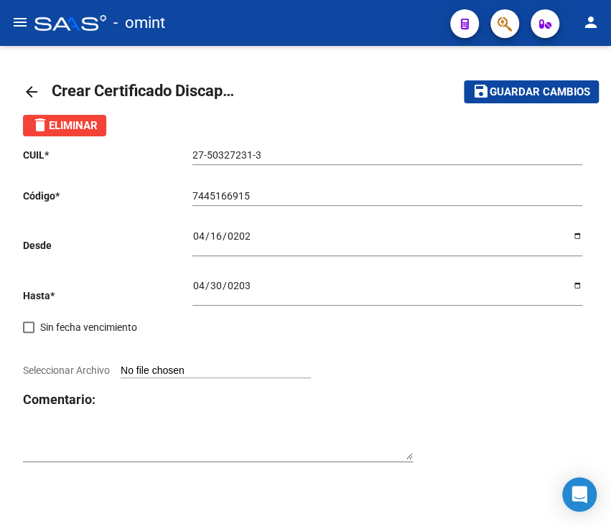
click at [178, 374] on input "Seleccionar Archivo" at bounding box center [216, 372] width 190 height 14
type input "C:\fakepath\cud de villega pia133898789782226587.pdf"
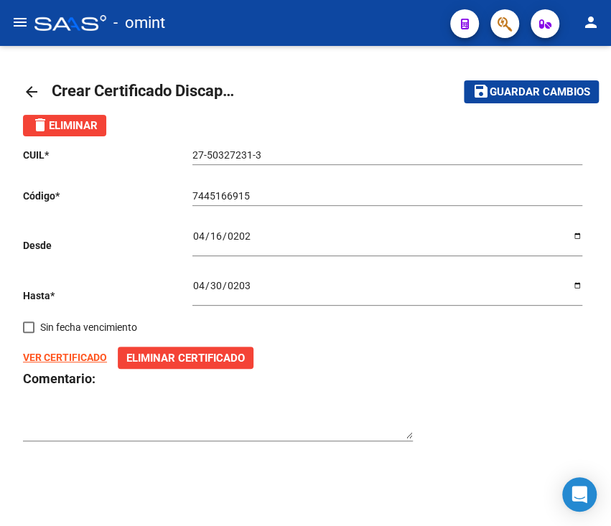
click at [531, 87] on span "Guardar cambios" at bounding box center [540, 92] width 101 height 13
click at [32, 95] on mat-icon "arrow_back" at bounding box center [31, 91] width 17 height 17
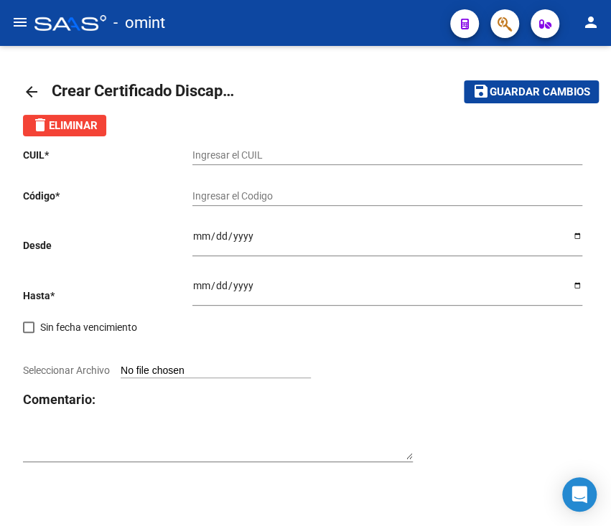
click at [28, 96] on mat-icon "arrow_back" at bounding box center [31, 91] width 17 height 17
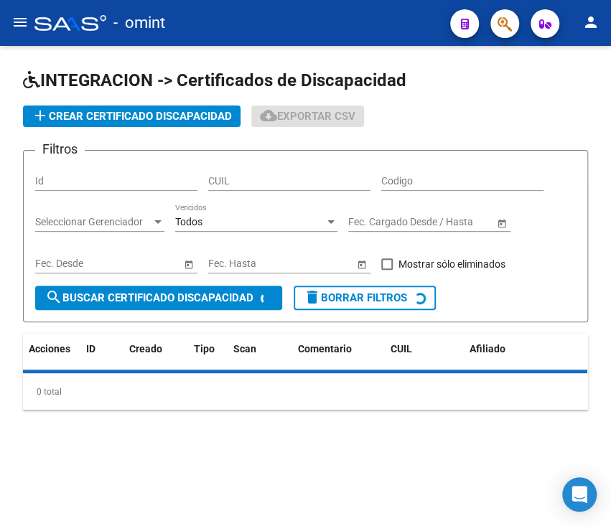
click at [291, 177] on input "CUIL" at bounding box center [289, 181] width 162 height 12
paste input "27-50327231-3"
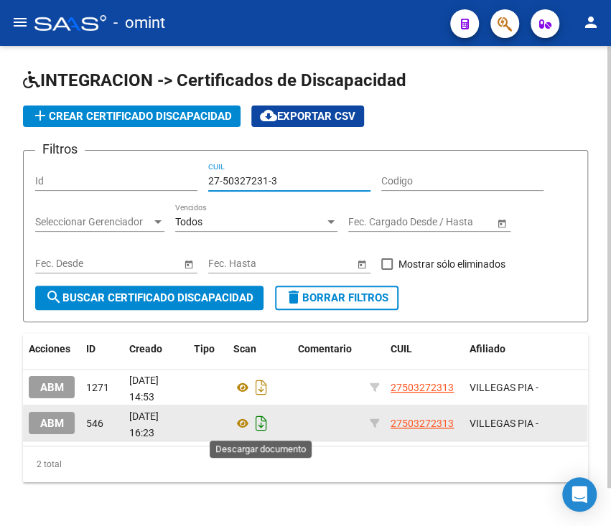
type input "27-50327231-3"
click at [264, 421] on icon "Descargar documento" at bounding box center [261, 423] width 19 height 23
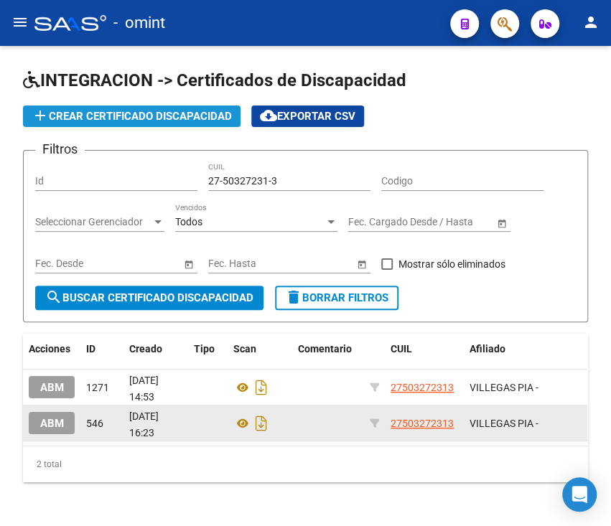
click at [80, 108] on button "add Crear Certificado Discapacidad" at bounding box center [132, 117] width 218 height 22
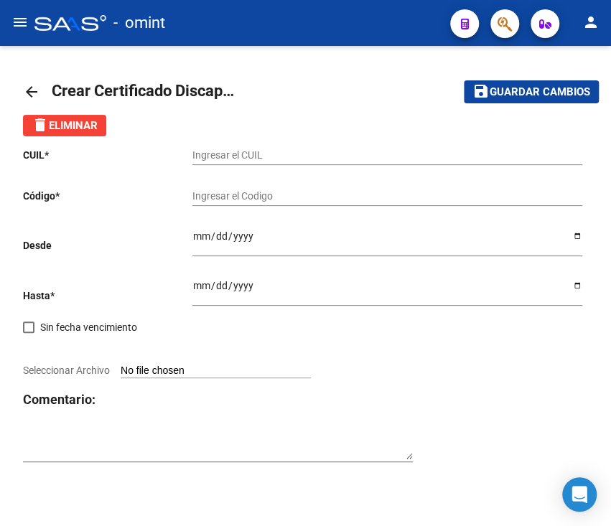
click at [261, 159] on input "Ingresar el CUIL" at bounding box center [387, 155] width 390 height 12
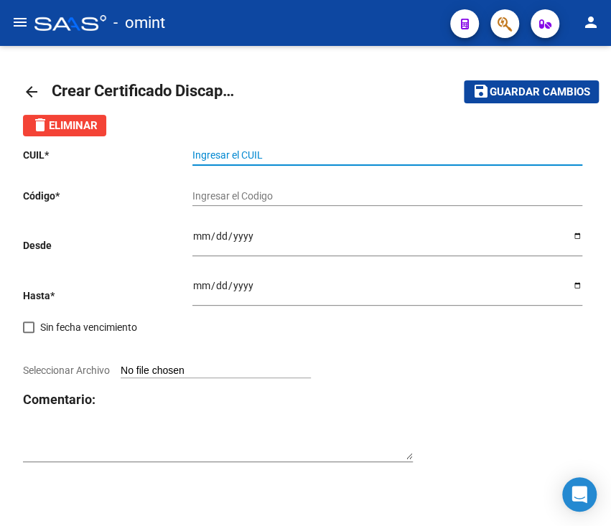
paste input "27-57204157-9"
type input "27-57204157-9"
click at [464, 80] on button "save Guardar cambios" at bounding box center [531, 91] width 135 height 22
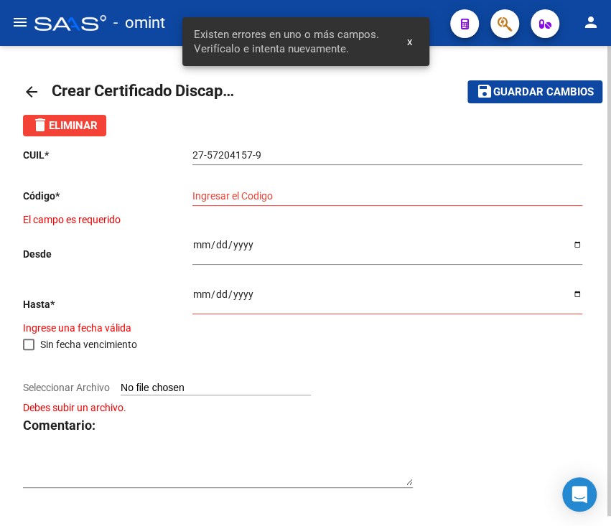
click at [264, 184] on div "Ingresar el Codigo" at bounding box center [387, 191] width 390 height 29
click at [265, 192] on input "Ingresar el Codigo" at bounding box center [387, 196] width 390 height 12
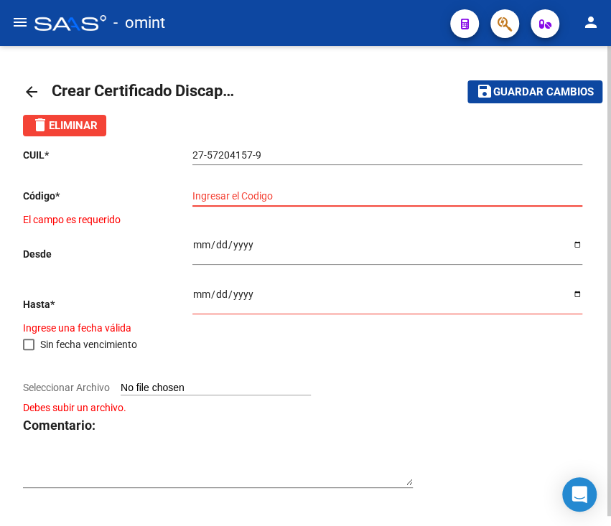
click at [247, 185] on div "Ingresar el Codigo" at bounding box center [387, 191] width 390 height 29
paste input "6670219203"
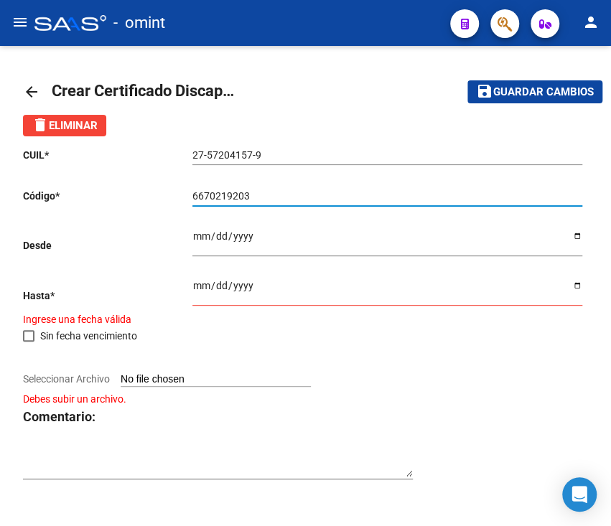
type input "6670219203"
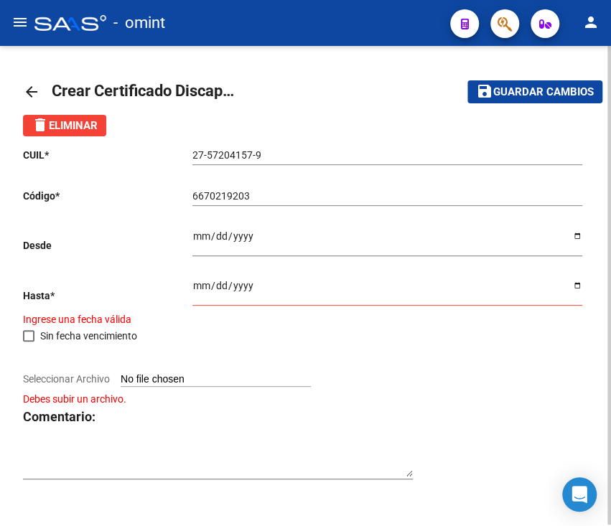
click at [222, 253] on div "Ingresar fec. Desde" at bounding box center [387, 237] width 390 height 37
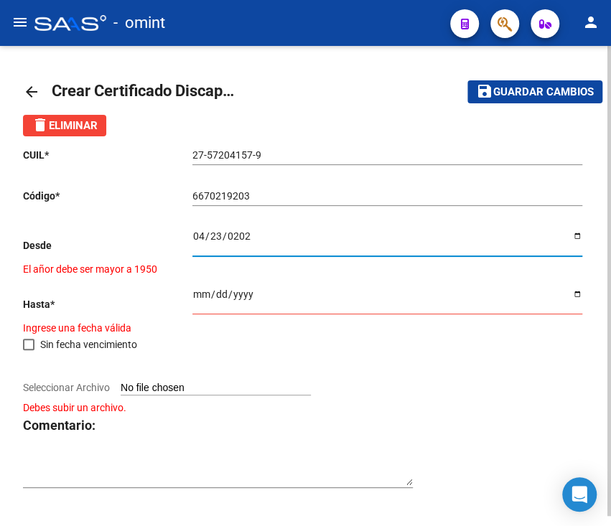
type input "2025-04-23"
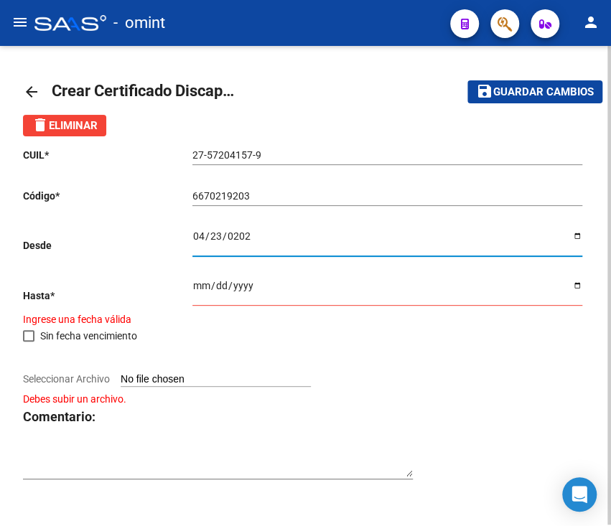
click at [211, 302] on input "Ingresar fec. Hasta" at bounding box center [387, 291] width 390 height 22
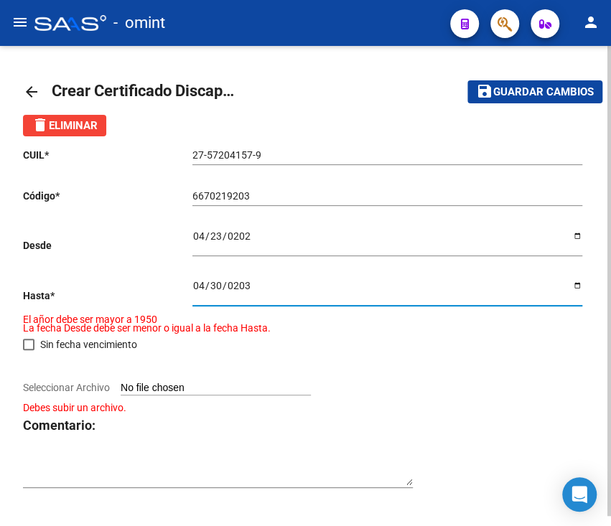
type input "2030-04-30"
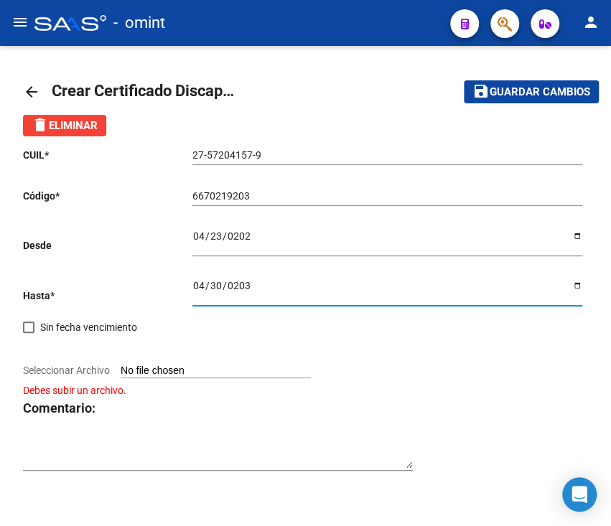
click at [141, 371] on input "Seleccionar Archivo" at bounding box center [216, 372] width 190 height 14
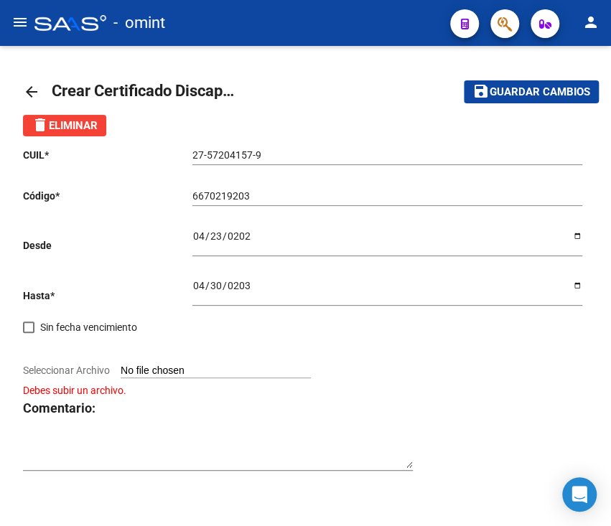
type input "C:\fakepath\cud de toledo juana133903168473726265.pdf"
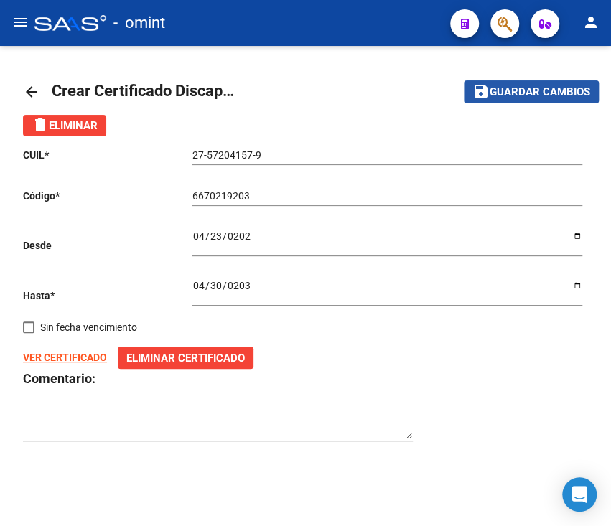
click at [526, 87] on span "Guardar cambios" at bounding box center [540, 92] width 101 height 13
click at [228, 230] on div "2025-04-23 Ingresar fec. Desde" at bounding box center [387, 237] width 390 height 37
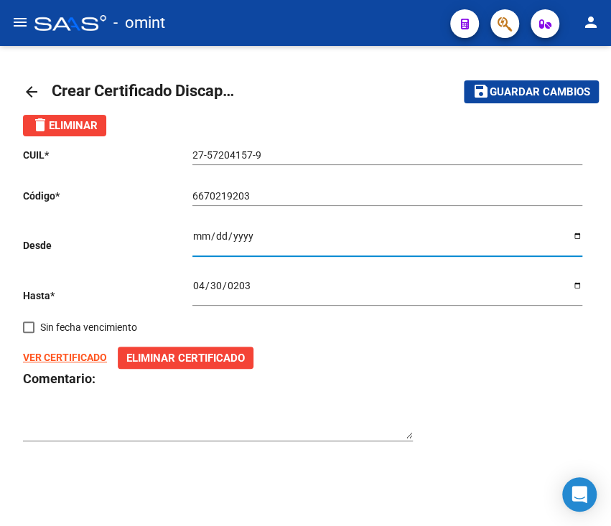
type input "2025-04-01"
click at [218, 238] on input "2025-04-01" at bounding box center [387, 241] width 390 height 22
click at [197, 233] on input "2025-04-01" at bounding box center [387, 241] width 390 height 22
type input "2025-04-08"
type input "2025-07-08"
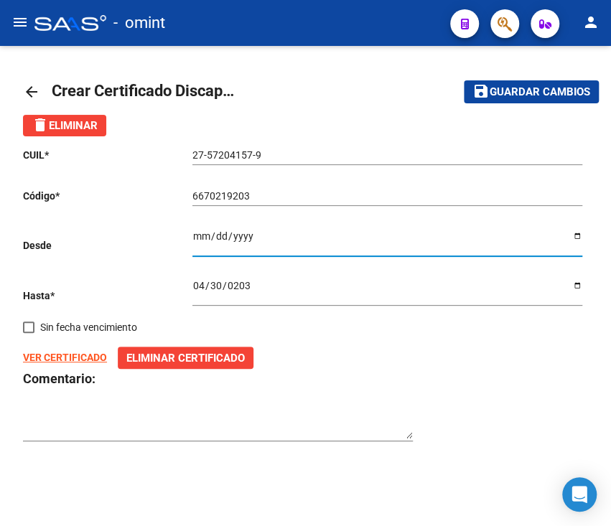
click at [212, 243] on input "2025-07-08" at bounding box center [387, 241] width 390 height 22
click at [215, 238] on input "2025-07-08" at bounding box center [387, 241] width 390 height 22
type input "2025-06-08"
click at [288, 232] on input "2025-06-08" at bounding box center [387, 241] width 390 height 22
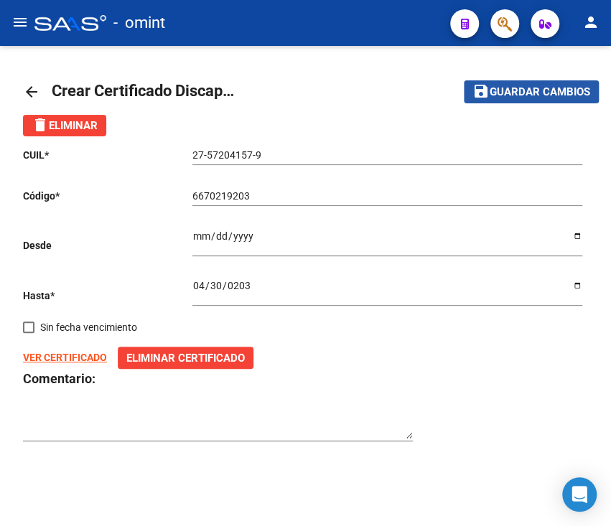
click at [511, 83] on button "save Guardar cambios" at bounding box center [531, 91] width 135 height 22
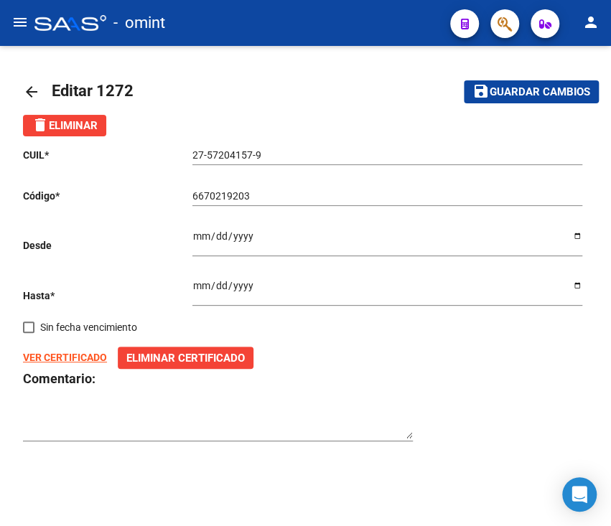
click at [47, 89] on link "arrow_back" at bounding box center [37, 92] width 29 height 34
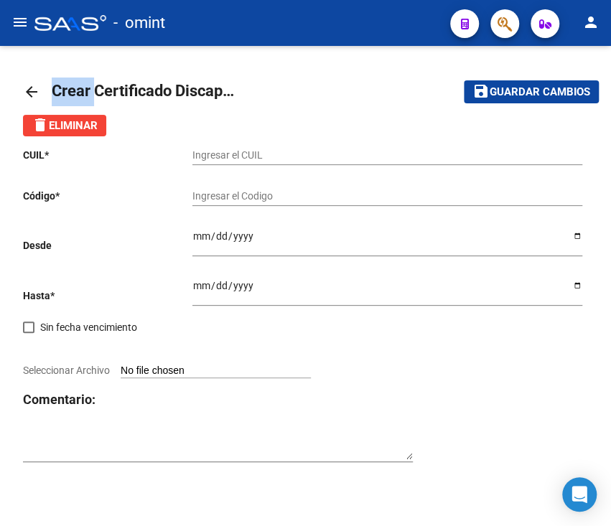
click at [46, 89] on link "arrow_back" at bounding box center [37, 92] width 29 height 34
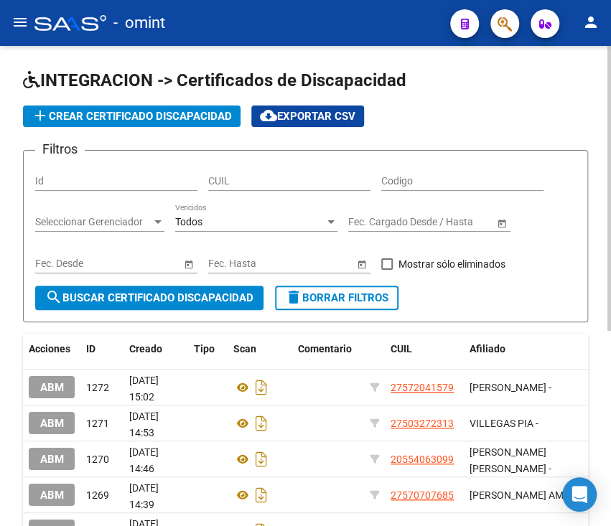
click at [238, 209] on div "Todos Vencidos" at bounding box center [256, 217] width 162 height 29
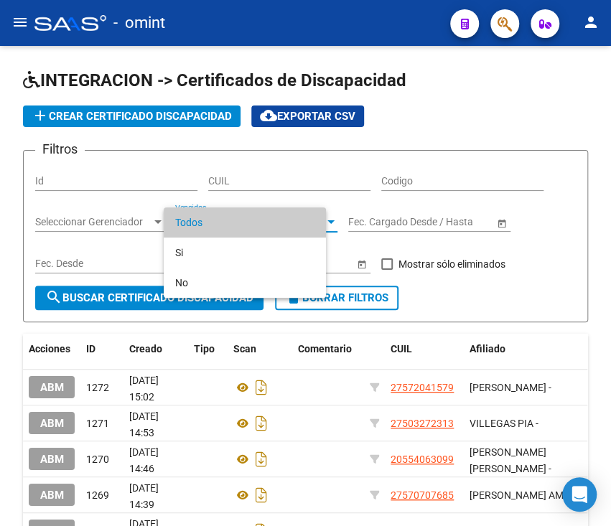
click at [259, 177] on div at bounding box center [305, 263] width 611 height 526
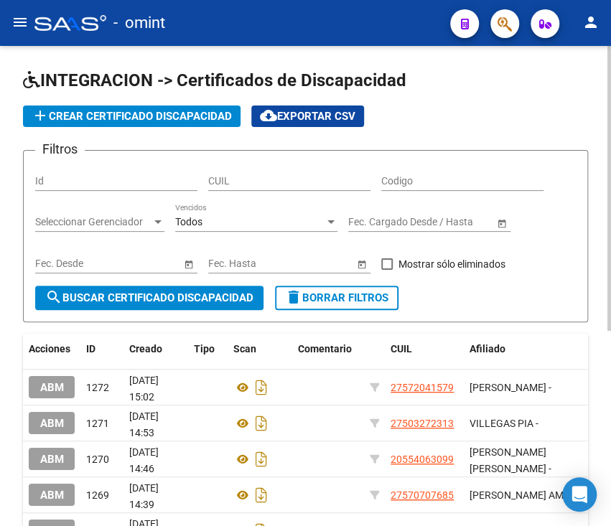
click at [232, 181] on input "CUIL" at bounding box center [289, 181] width 162 height 12
paste input "27-56284449-5"
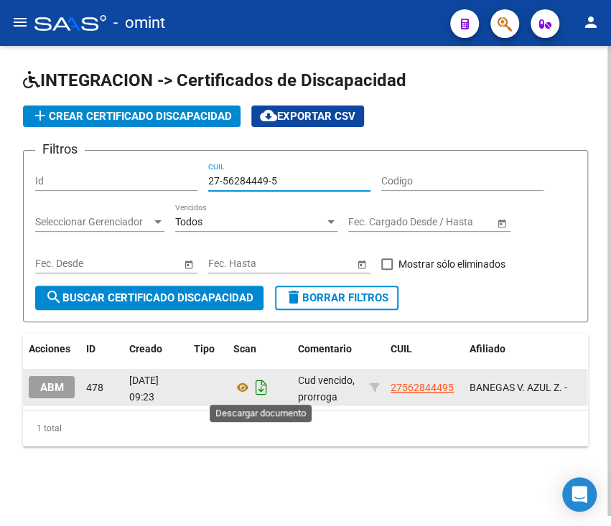
type input "27-56284449-5"
click at [259, 383] on icon "Descargar documento" at bounding box center [261, 387] width 19 height 23
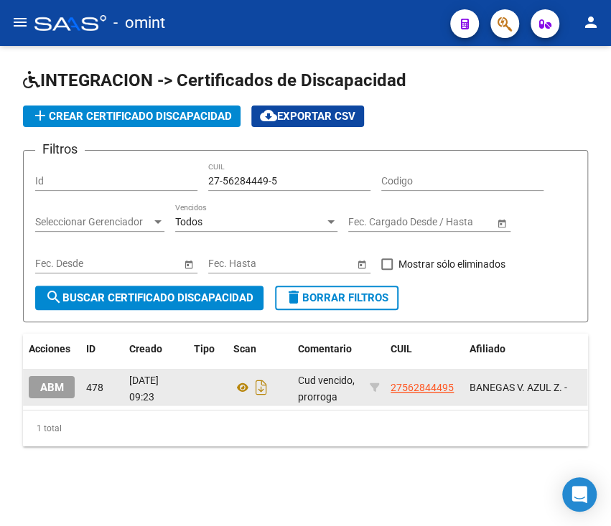
drag, startPoint x: 18, startPoint y: 268, endPoint x: 37, endPoint y: 248, distance: 26.9
click at [18, 268] on div "INTEGRACION -> Certificados de Discapacidad add Crear Certificado Discapacidad …" at bounding box center [305, 281] width 611 height 470
click at [117, 117] on span "add Crear Certificado Discapacidad" at bounding box center [132, 116] width 200 height 13
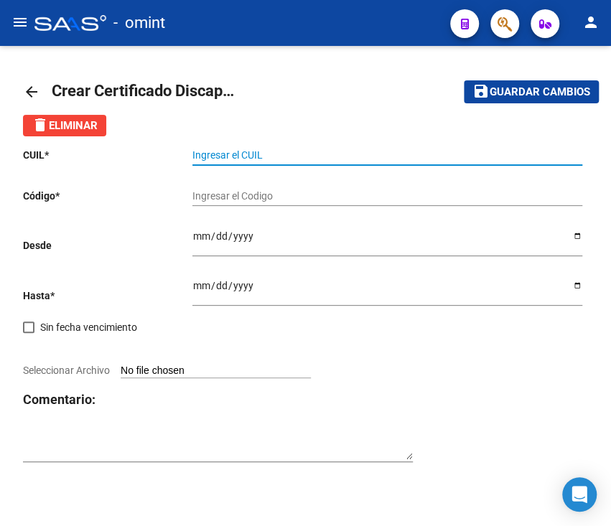
click at [264, 158] on input "Ingresar el CUIL" at bounding box center [387, 155] width 390 height 12
paste input "27-56284449-5"
type input "27-56284449-5"
click at [464, 80] on button "save Guardar cambios" at bounding box center [531, 91] width 135 height 22
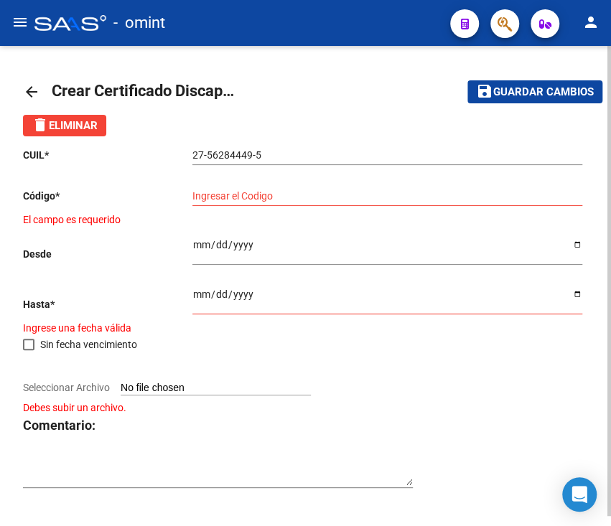
click at [241, 203] on div "Ingresar el Codigo" at bounding box center [387, 191] width 390 height 29
click at [350, 180] on div "Ingresar el Codigo" at bounding box center [387, 191] width 390 height 29
click at [332, 197] on input "Ingresar el Codigo" at bounding box center [387, 196] width 390 height 12
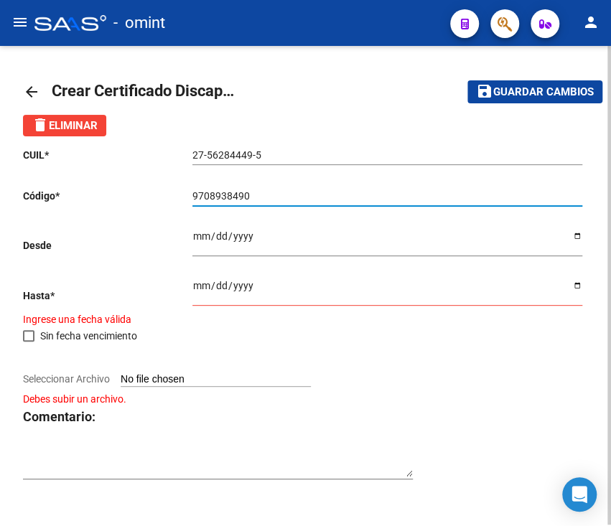
type input "9708938490"
click at [309, 238] on input "Ingresar fec. Desde" at bounding box center [387, 241] width 390 height 22
click at [202, 230] on div "Ingresar fec. Desde" at bounding box center [387, 237] width 390 height 37
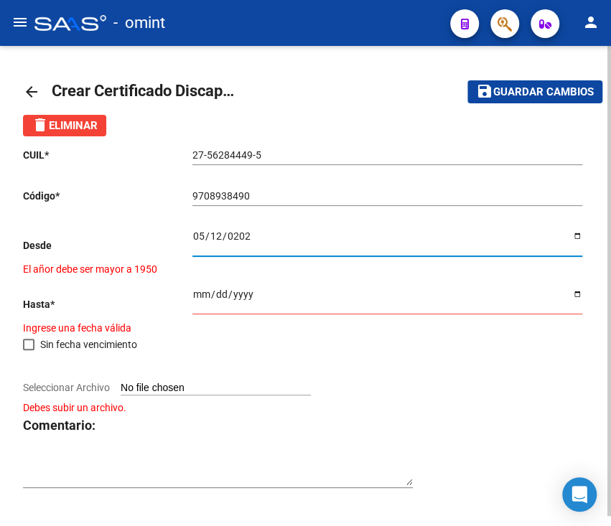
type input "2025-05-12"
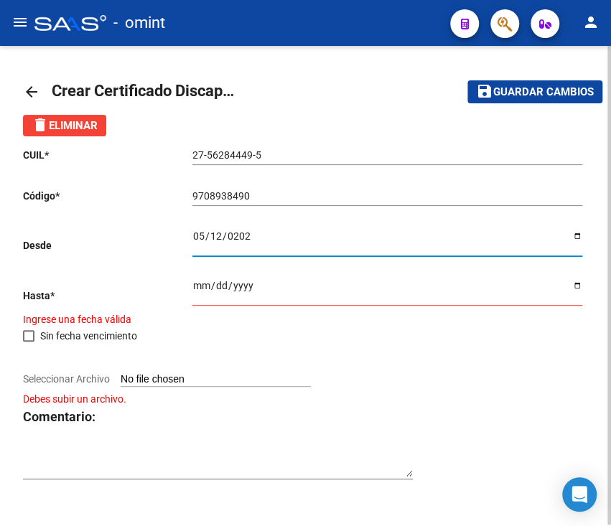
click at [293, 281] on input "Ingresar fec. Hasta" at bounding box center [387, 291] width 390 height 22
click at [289, 233] on input "2025-05-12" at bounding box center [387, 241] width 390 height 22
click at [228, 276] on div "Ingresar fec. Hasta" at bounding box center [387, 287] width 390 height 37
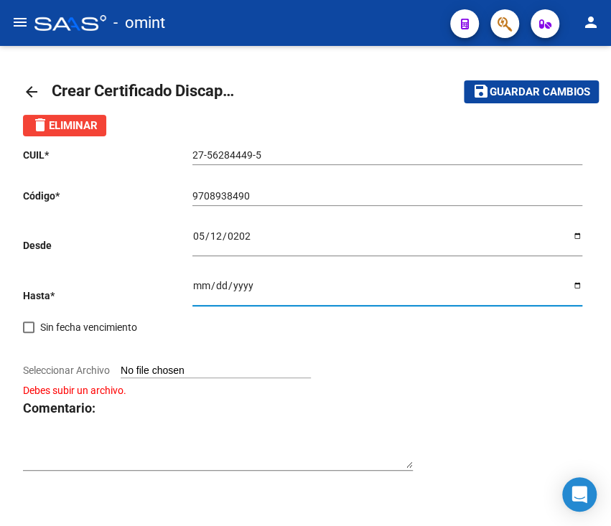
click at [580, 284] on input "2030-05-31" at bounding box center [387, 291] width 390 height 22
click at [572, 281] on input "2030-05-30" at bounding box center [387, 291] width 390 height 22
type input "2030-05-31"
click at [210, 371] on input "Seleccionar Archivo" at bounding box center [216, 372] width 190 height 14
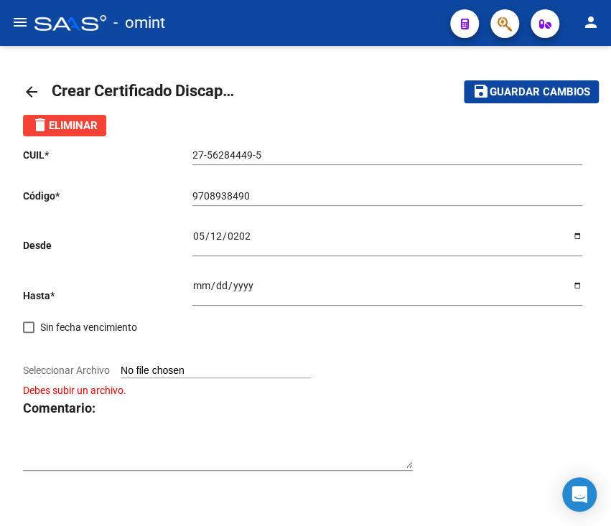
type input "C:\fakepath\cud de benegas azul133918966427940115.jpg"
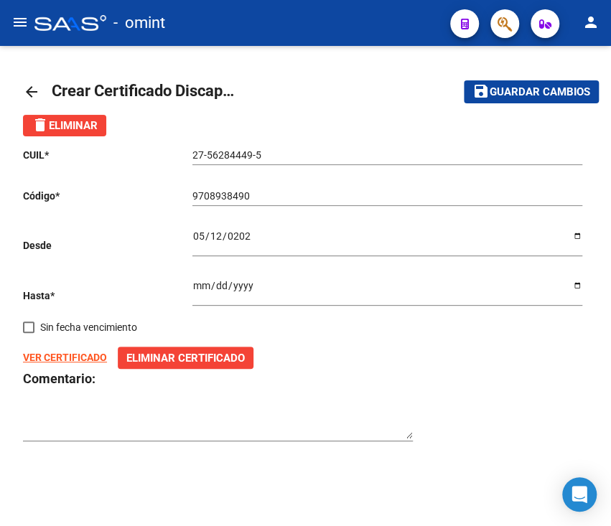
click at [564, 89] on span "Guardar cambios" at bounding box center [540, 92] width 101 height 13
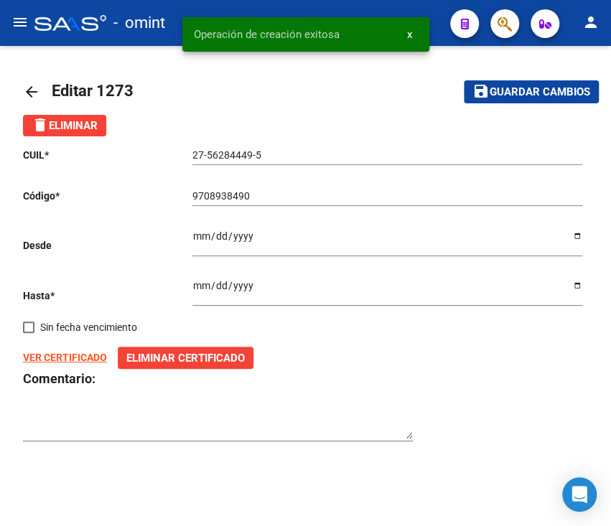
click at [34, 96] on mat-icon "arrow_back" at bounding box center [31, 91] width 17 height 17
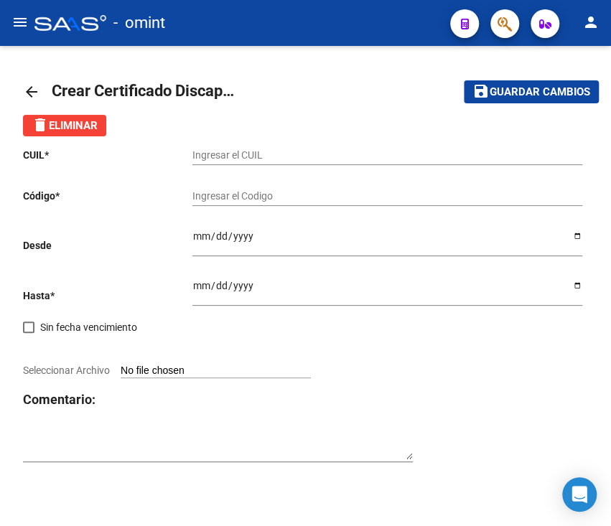
click at [32, 90] on mat-icon "arrow_back" at bounding box center [31, 91] width 17 height 17
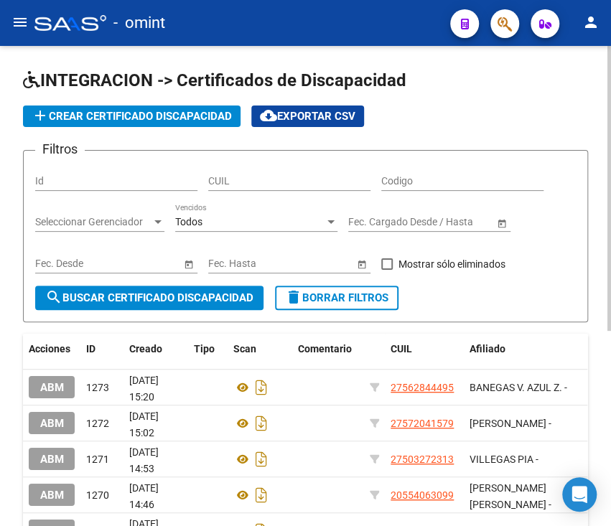
click at [275, 169] on div "CUIL" at bounding box center [289, 176] width 162 height 29
paste input "27-56284449-5"
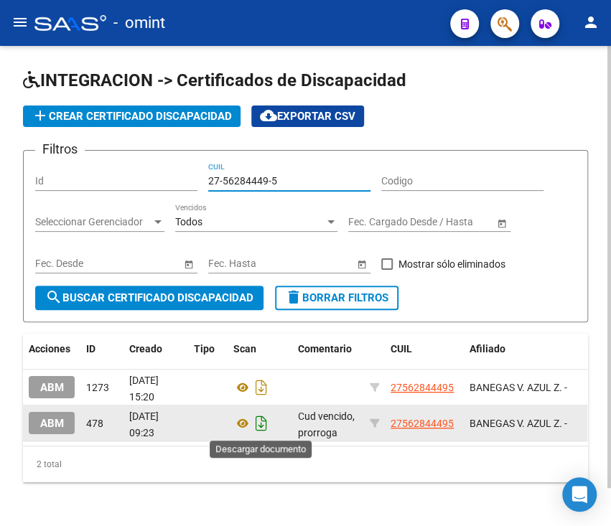
click at [259, 425] on icon "Descargar documento" at bounding box center [261, 423] width 19 height 23
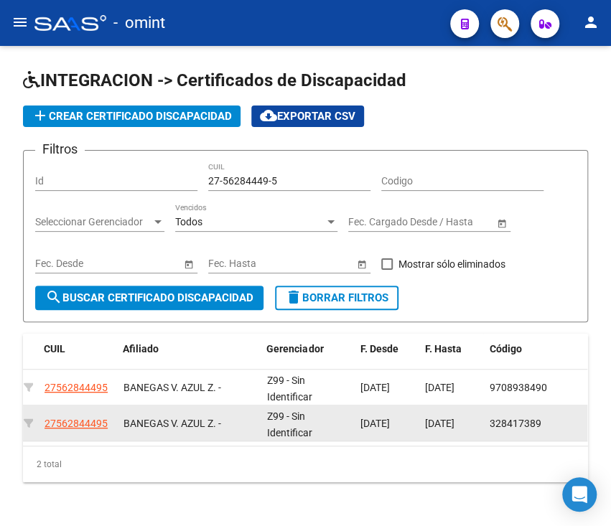
scroll to position [0, 348]
click at [284, 168] on div "27-56284449-5 CUIL" at bounding box center [289, 176] width 162 height 29
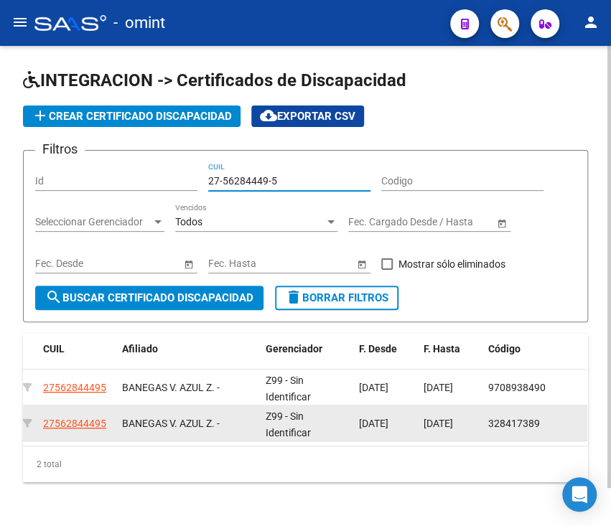
click at [284, 177] on input "27-56284449-5" at bounding box center [289, 181] width 162 height 12
paste input "0-46648751-2"
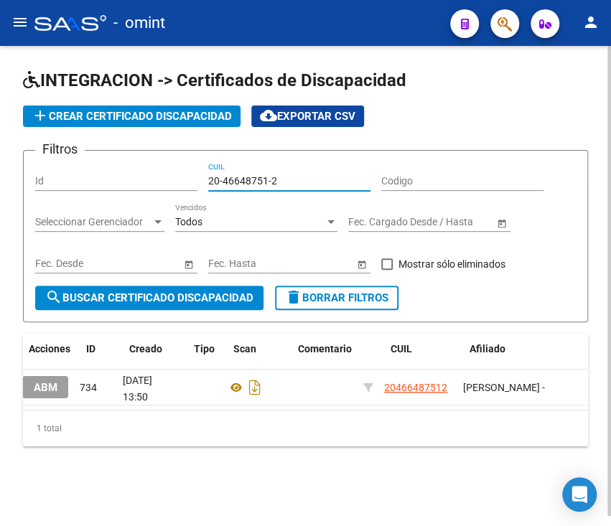
scroll to position [0, 0]
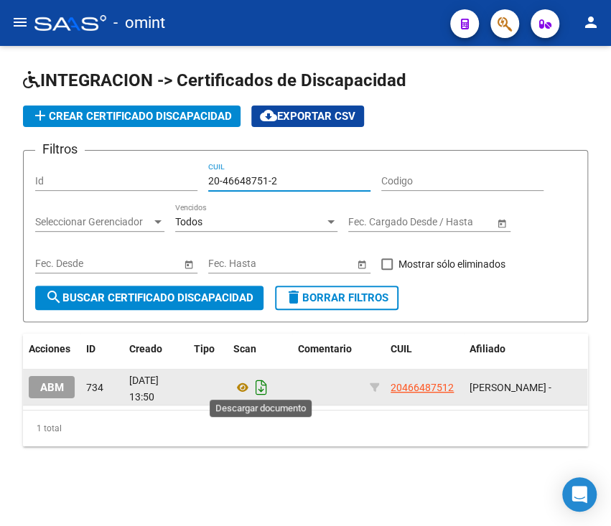
type input "20-46648751-2"
click at [256, 383] on icon "Descargar documento" at bounding box center [261, 387] width 19 height 23
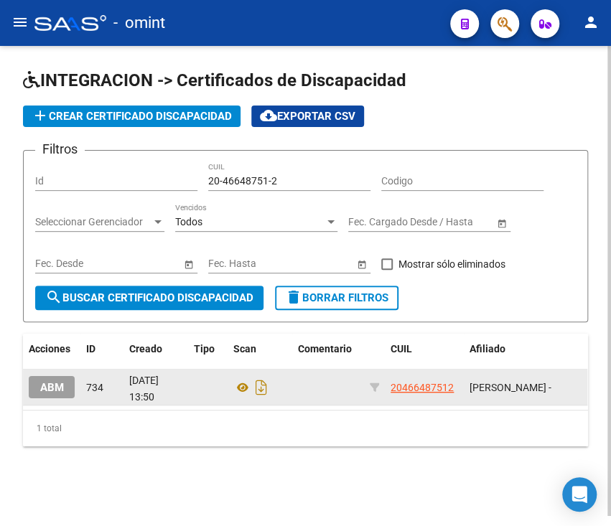
click at [119, 110] on span "add Crear Certificado Discapacidad" at bounding box center [132, 116] width 200 height 13
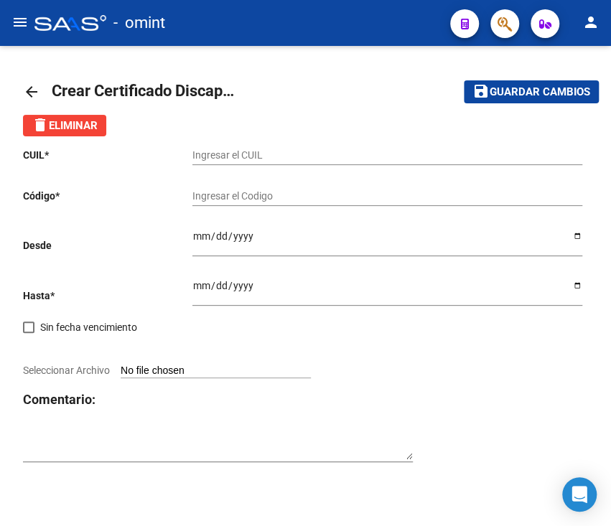
click at [211, 146] on div "Ingresar el CUIL" at bounding box center [387, 150] width 390 height 29
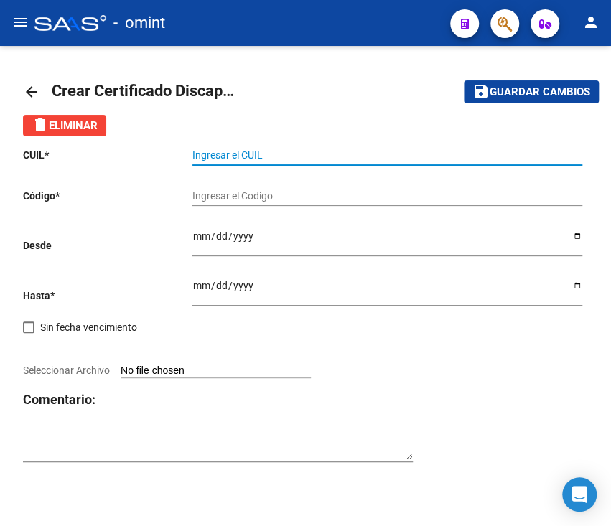
paste input "20-46648751-2"
type input "20-46648751-2"
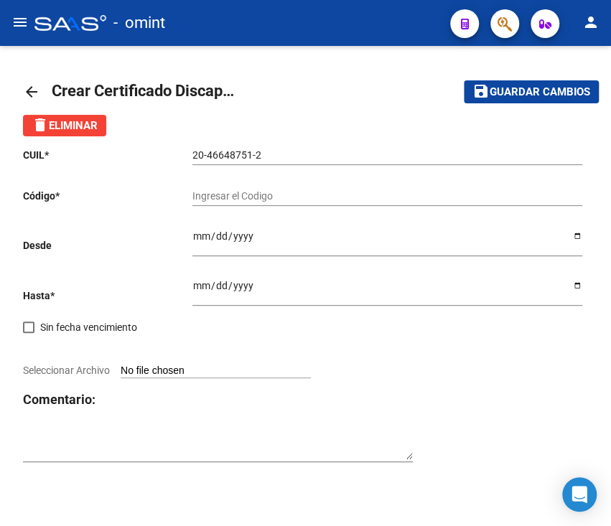
click at [281, 174] on div "20-46648751-2 Ingresar el CUIL" at bounding box center [387, 156] width 390 height 41
click at [276, 192] on input "Ingresar el Codigo" at bounding box center [387, 196] width 390 height 12
click at [316, 196] on input "Ingresar el Codigo" at bounding box center [387, 196] width 390 height 12
type input "780185685"
click at [223, 238] on input "Ingresar fec. Desde" at bounding box center [387, 241] width 390 height 22
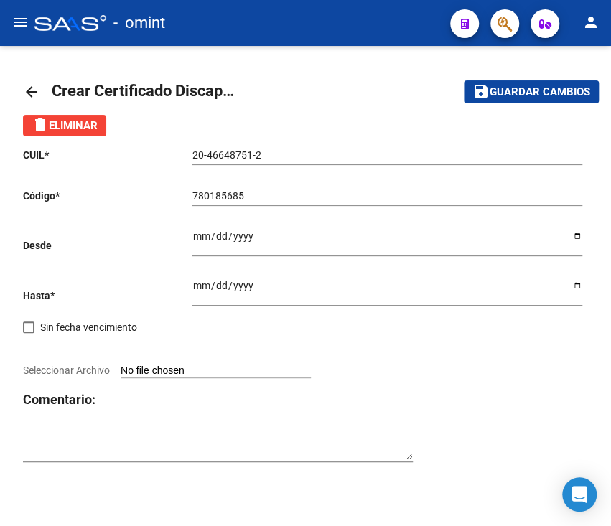
drag, startPoint x: 207, startPoint y: 198, endPoint x: 223, endPoint y: 201, distance: 16.8
click at [207, 198] on input "780185685" at bounding box center [387, 196] width 390 height 12
click at [205, 237] on input "Ingresar fec. Desde" at bounding box center [387, 241] width 390 height 22
type input "2025-05-15"
click at [233, 283] on input "Ingresar fec. Hasta" at bounding box center [387, 291] width 390 height 22
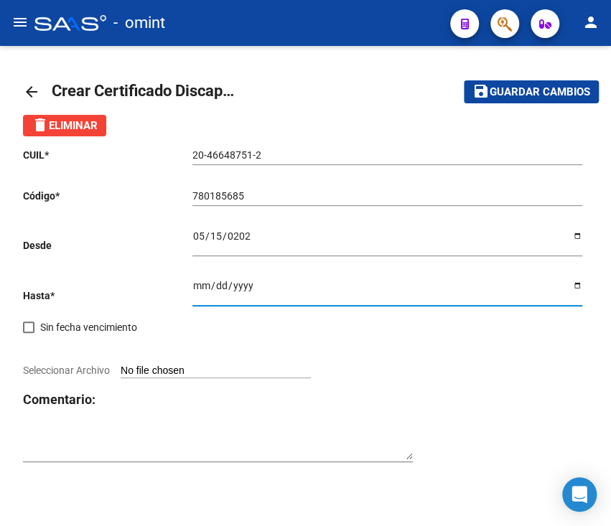
click at [200, 291] on input "Ingresar fec. Hasta" at bounding box center [387, 291] width 390 height 22
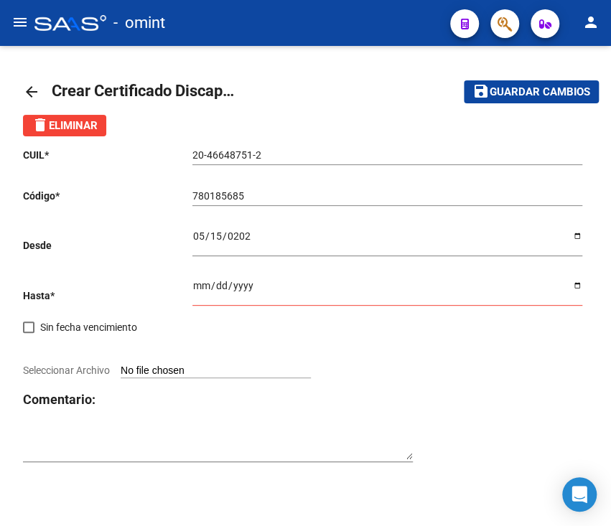
click at [187, 290] on p "Hasta *" at bounding box center [107, 296] width 169 height 16
click at [211, 284] on input "Ingresar fec. Hasta" at bounding box center [387, 291] width 390 height 22
click at [196, 284] on input "Ingresar fec. Hasta" at bounding box center [387, 291] width 390 height 22
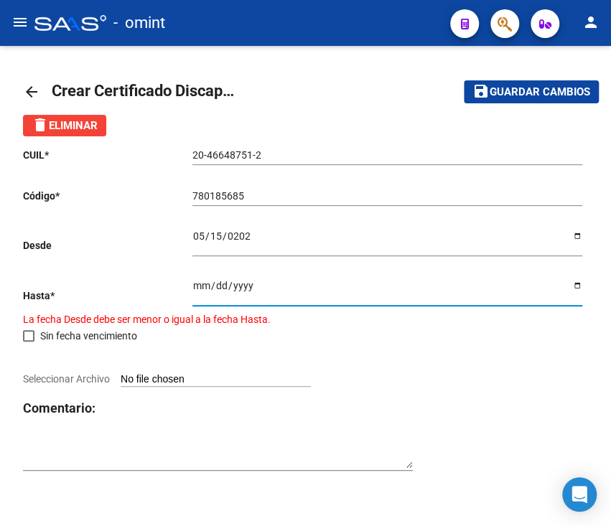
type input "0230-05-31"
type input "2030-05-31"
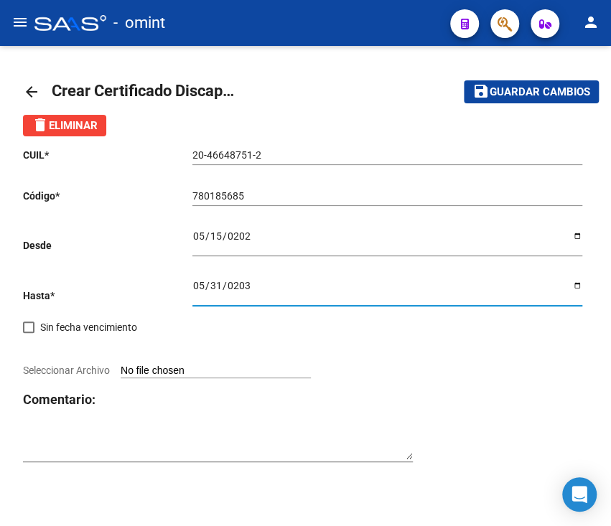
click at [580, 284] on input "2030-05-31" at bounding box center [387, 291] width 390 height 22
click at [168, 369] on input "Seleccionar Archivo" at bounding box center [216, 372] width 190 height 14
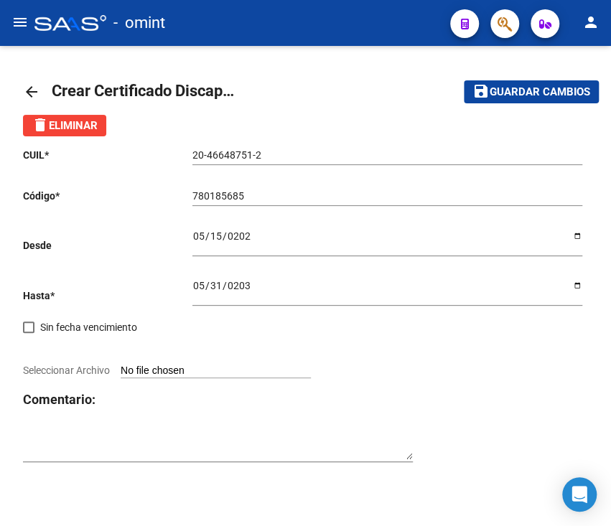
type input "C:\fakepath\cud de barrionuevo baustita133954284890212505.jpg"
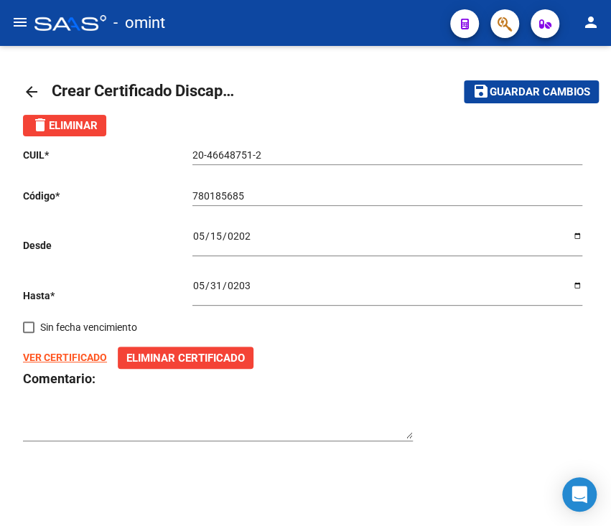
click at [490, 90] on span "Guardar cambios" at bounding box center [540, 92] width 101 height 13
click at [33, 87] on mat-icon "arrow_back" at bounding box center [31, 91] width 17 height 17
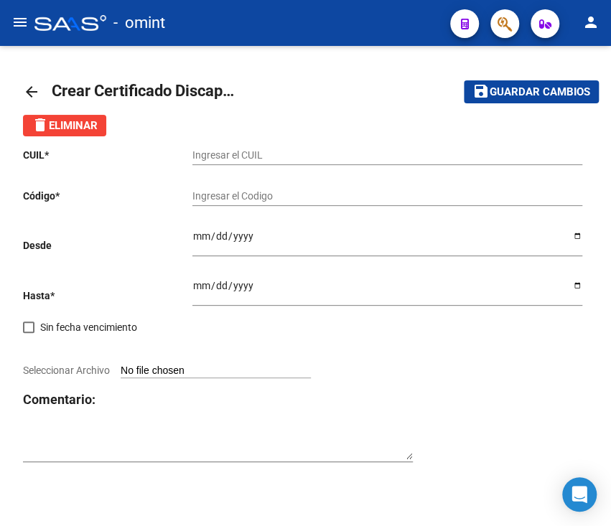
click at [34, 89] on mat-icon "arrow_back" at bounding box center [31, 91] width 17 height 17
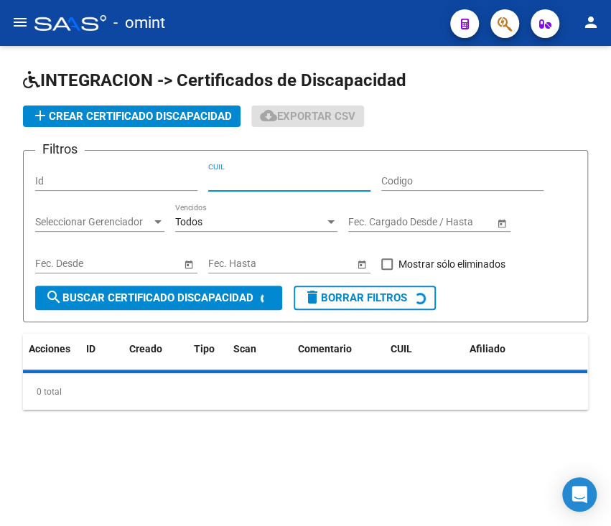
click at [271, 175] on input "CUIL" at bounding box center [289, 181] width 162 height 12
paste input "23-39644887-4"
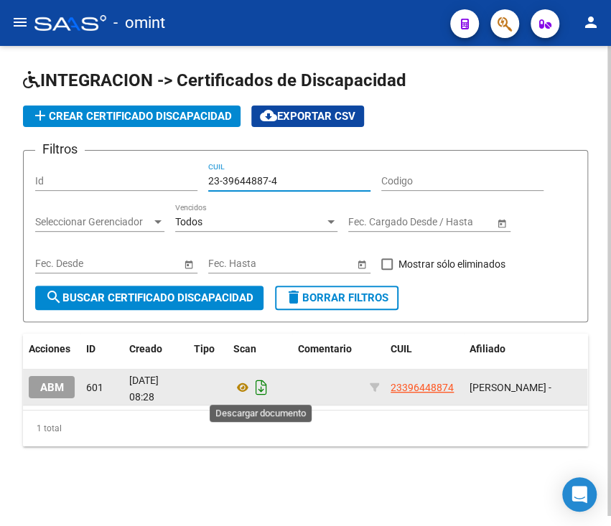
type input "23-39644887-4"
click at [258, 387] on icon "Descargar documento" at bounding box center [261, 387] width 19 height 23
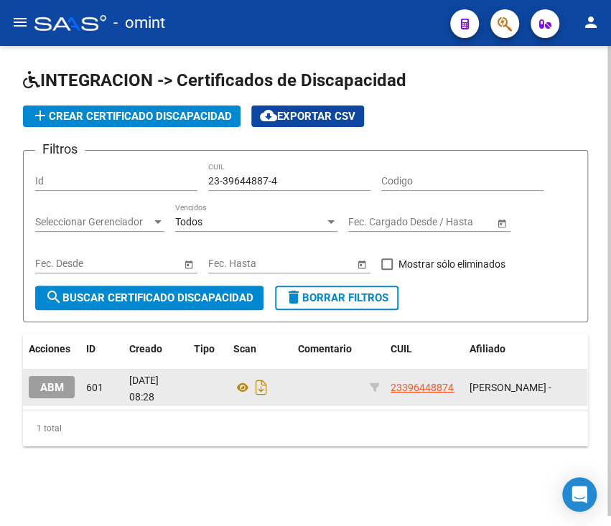
click at [83, 112] on span "add Crear Certificado Discapacidad" at bounding box center [132, 116] width 200 height 13
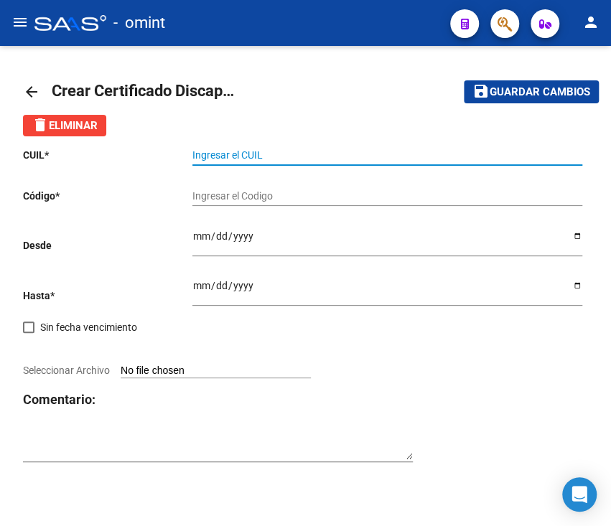
click at [259, 149] on input "Ingresar el CUIL" at bounding box center [387, 155] width 390 height 12
paste input "23-39644887-4"
type input "23-39644887-4"
click at [464, 80] on button "save Guardar cambios" at bounding box center [531, 91] width 135 height 22
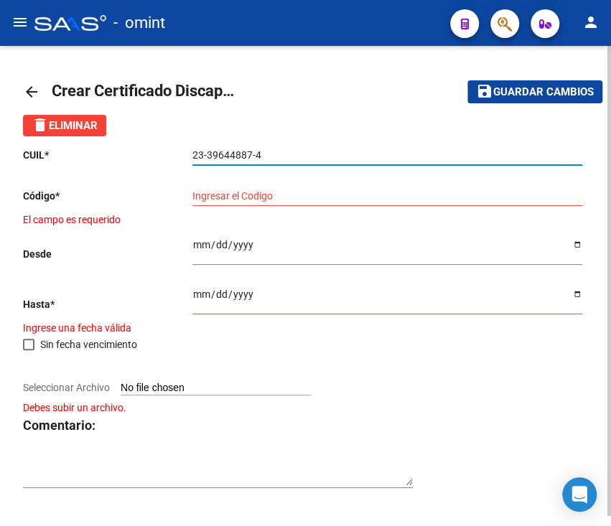
click at [258, 202] on input "Ingresar el Codigo" at bounding box center [387, 196] width 390 height 12
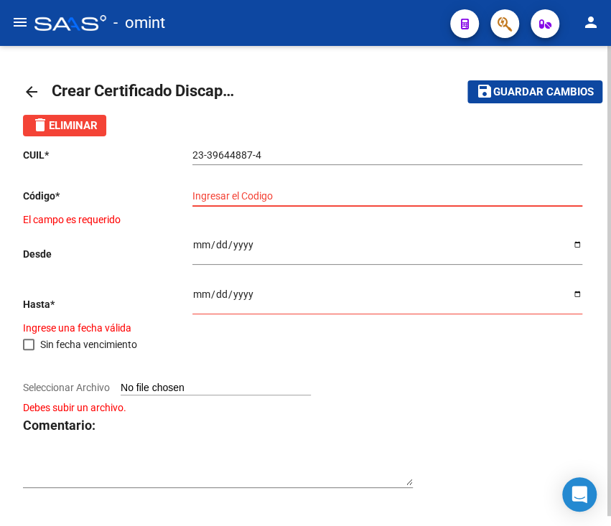
paste input "23453292"
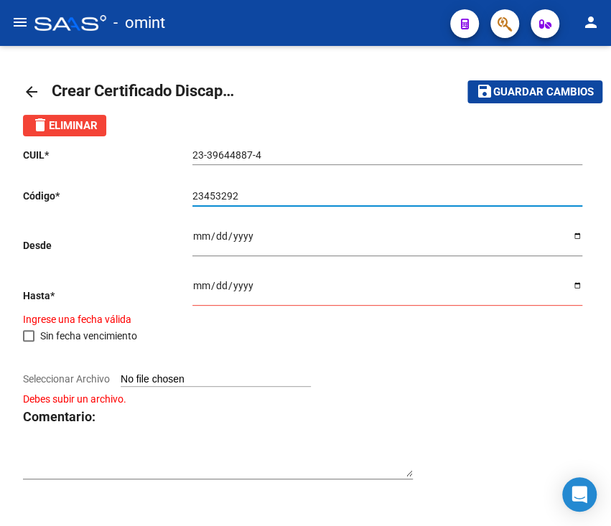
type input "23453292"
click at [192, 234] on input "Ingresar fec. Desde" at bounding box center [387, 241] width 390 height 22
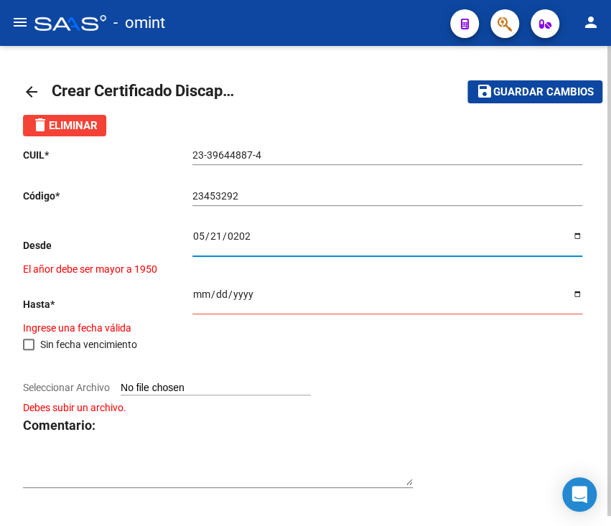
type input "2025-05-21"
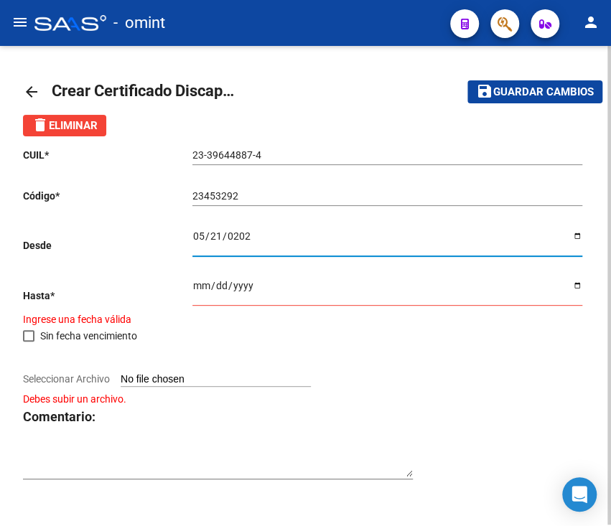
click at [202, 280] on div "Ingresar fec. Hasta" at bounding box center [387, 287] width 390 height 37
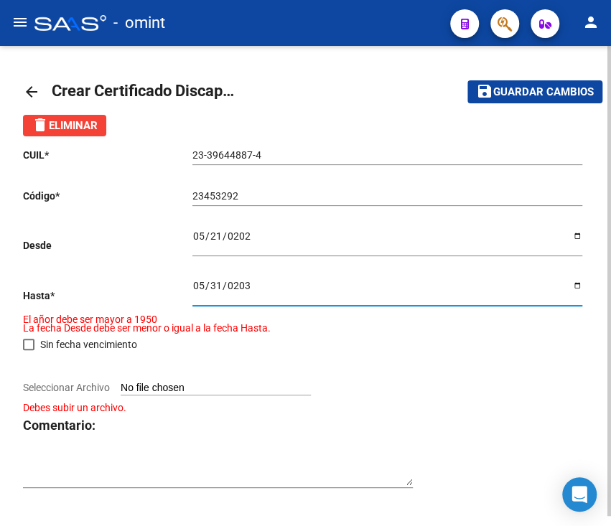
type input "2035-05-31"
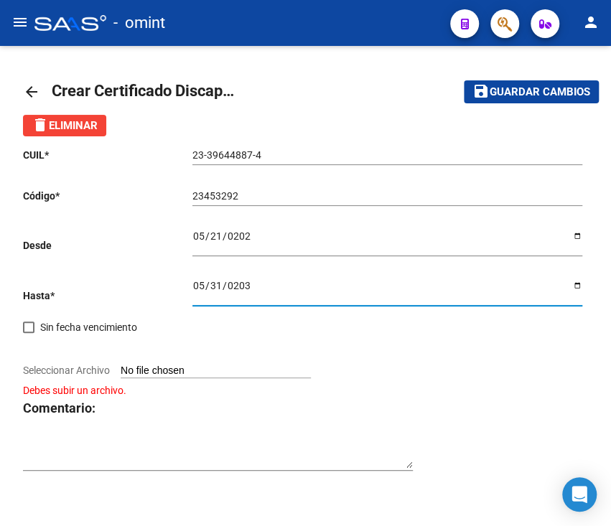
click at [200, 376] on input "Seleccionar Archivo" at bounding box center [216, 372] width 190 height 14
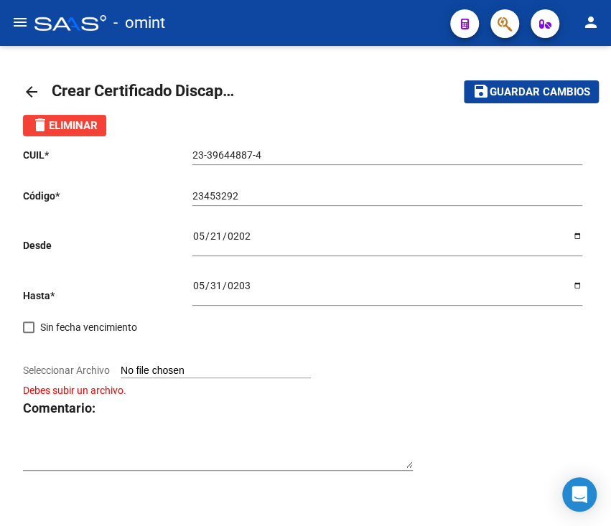
type input "C:\fakepath\cud de alvarez camila133937777574933390.pdf"
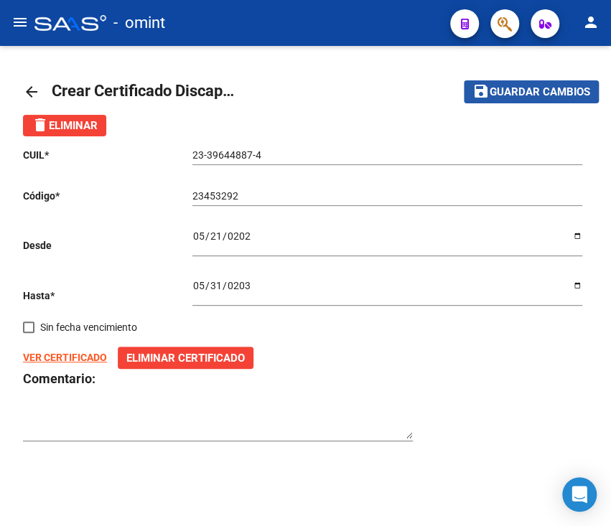
click at [480, 85] on mat-icon "save" at bounding box center [480, 91] width 17 height 17
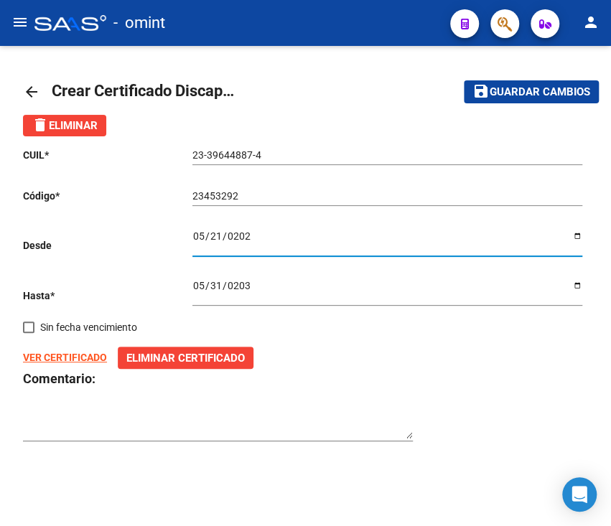
click at [206, 234] on input "2025-05-21" at bounding box center [387, 241] width 390 height 22
type input "2025-05-25"
click at [516, 86] on span "Guardar cambios" at bounding box center [540, 92] width 101 height 13
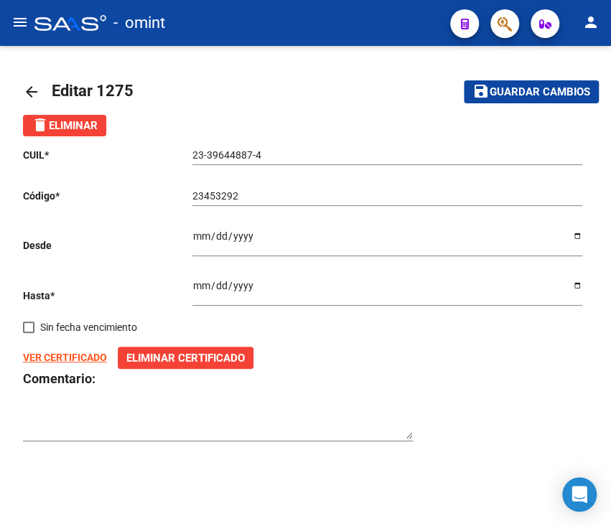
click at [40, 89] on link "arrow_back" at bounding box center [37, 92] width 29 height 34
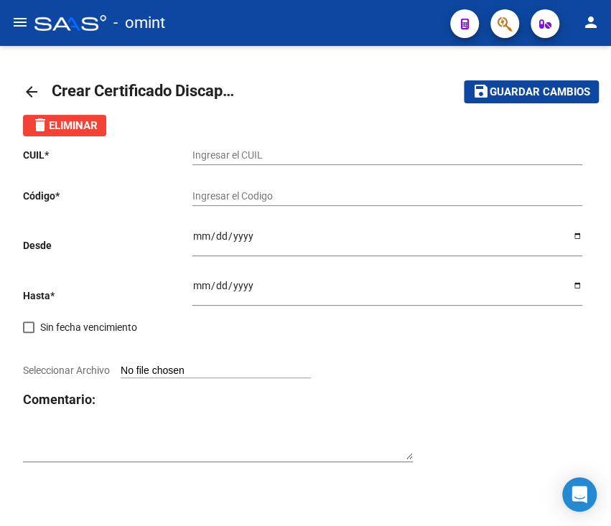
click at [27, 83] on mat-icon "arrow_back" at bounding box center [31, 91] width 17 height 17
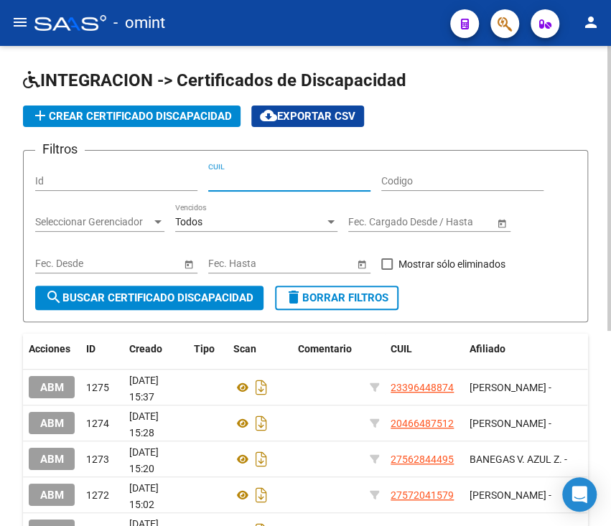
click at [254, 177] on input "CUIL" at bounding box center [289, 181] width 162 height 12
paste input "20-53083329-2"
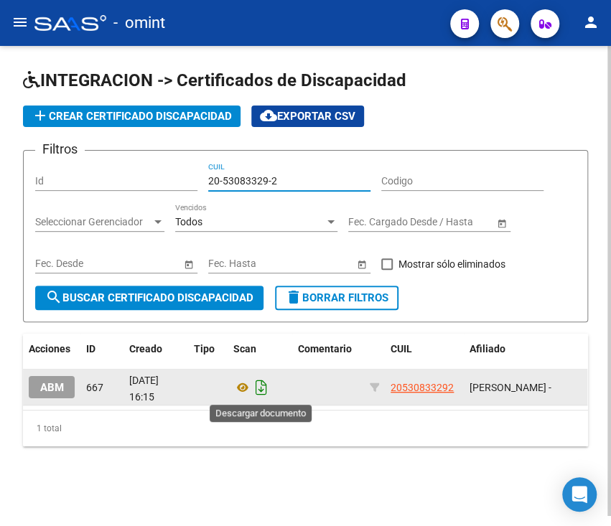
type input "20-53083329-2"
click at [259, 381] on icon "Descargar documento" at bounding box center [261, 387] width 19 height 23
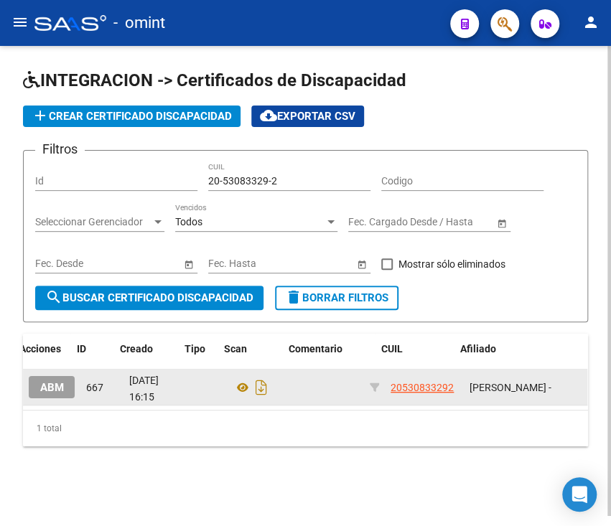
scroll to position [0, 422]
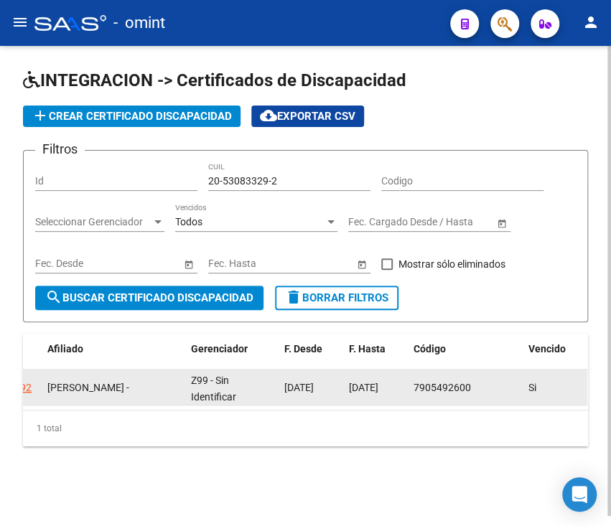
drag, startPoint x: 197, startPoint y: 509, endPoint x: 225, endPoint y: 485, distance: 37.2
click at [197, 509] on div "INTEGRACION -> Certificados de Discapacidad add Crear Certificado Discapacidad …" at bounding box center [305, 281] width 611 height 470
drag, startPoint x: 420, startPoint y: 409, endPoint x: 174, endPoint y: 406, distance: 245.6
click at [174, 406] on datatable-body "ABM 667 04/04/2025 16:15 20530833292 ABRALDES LUNA BENICI - Z99 - Sin Identific…" at bounding box center [305, 390] width 564 height 40
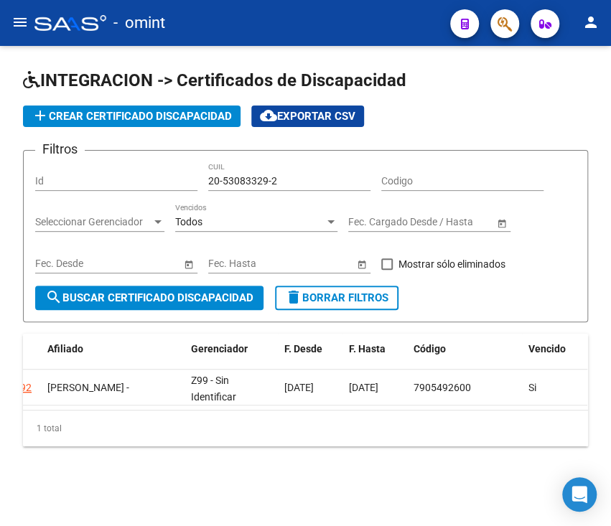
click at [144, 116] on span "add Crear Certificado Discapacidad" at bounding box center [132, 116] width 200 height 13
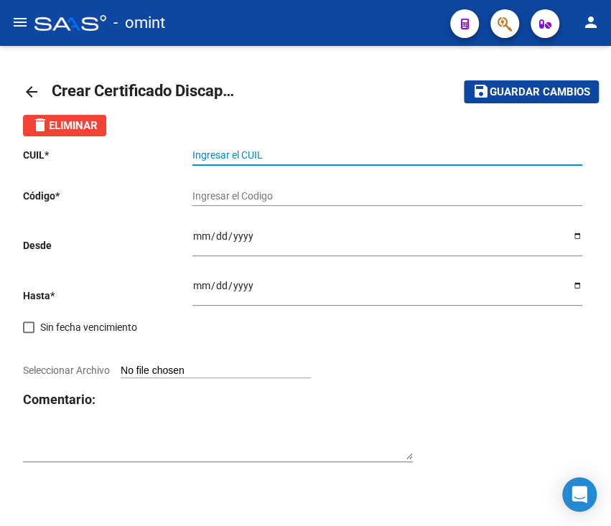
click at [261, 152] on input "Ingresar el CUIL" at bounding box center [387, 155] width 390 height 12
paste input "20-53083329-2"
type input "20-53083329-2"
click at [260, 198] on input "Ingresar el Codigo" at bounding box center [387, 196] width 390 height 12
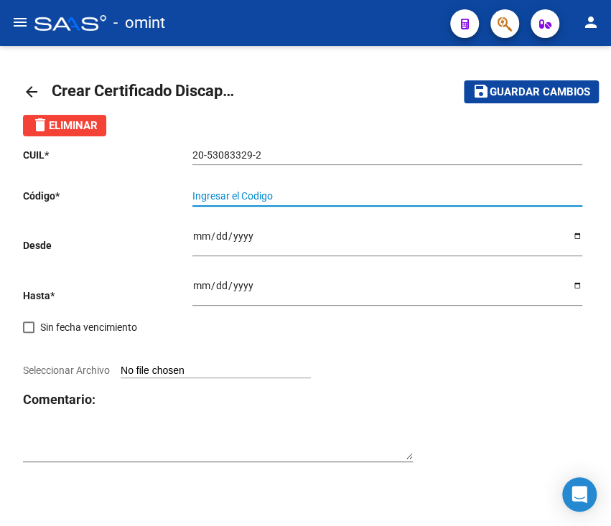
paste input "7905492600"
type input "7905492600"
click at [196, 240] on input "Ingresar fec. Desde" at bounding box center [387, 241] width 390 height 22
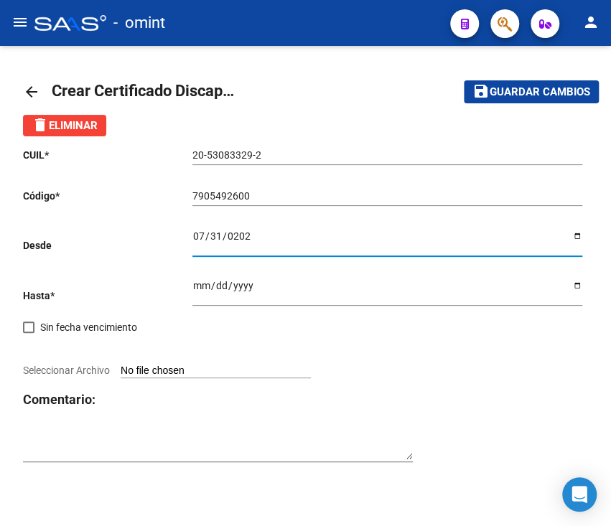
type input "2025-07-31"
click at [201, 294] on input "Ingresar fec. Hasta" at bounding box center [387, 291] width 390 height 22
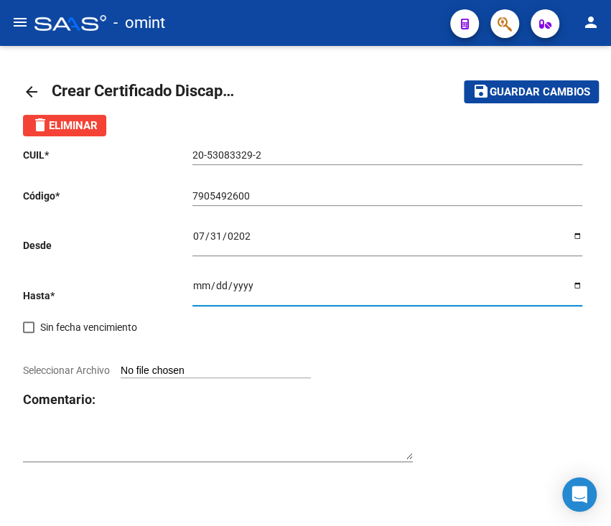
click at [574, 289] on input "2030-07-30" at bounding box center [387, 291] width 390 height 22
type input "2030-07-31"
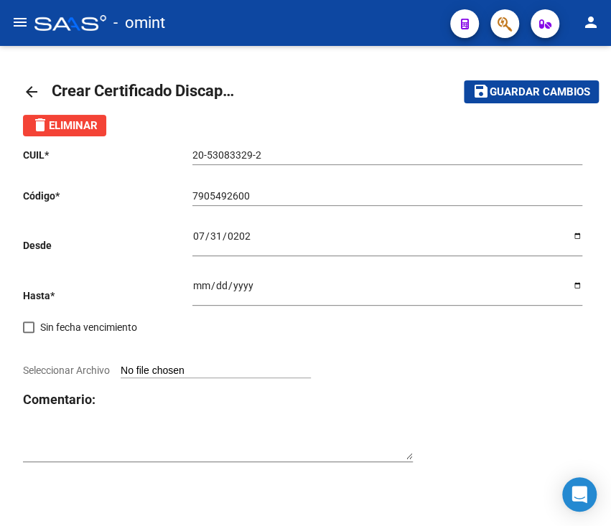
click at [496, 197] on input "7905492600" at bounding box center [387, 196] width 390 height 12
click at [345, 213] on div "7905492600 Ingresar el Codigo" at bounding box center [387, 197] width 390 height 41
click at [345, 198] on input "7905492600" at bounding box center [387, 196] width 390 height 12
type input "6973564375"
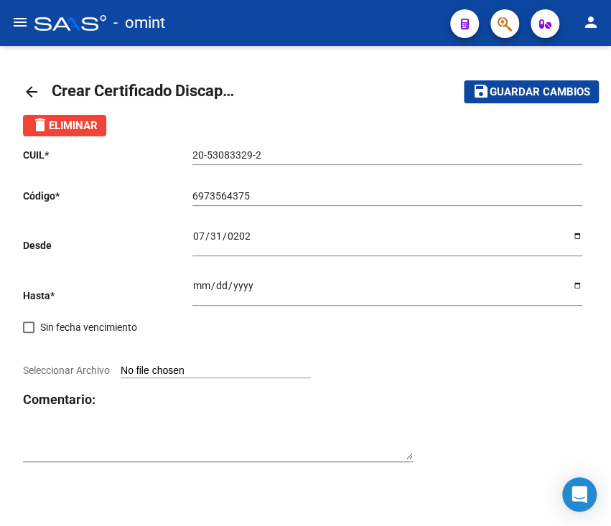
click at [177, 375] on input "Seleccionar Archivo" at bounding box center [216, 372] width 190 height 14
type input "C:\fakepath\cud de abrales benicio133999925116496155.jpg"
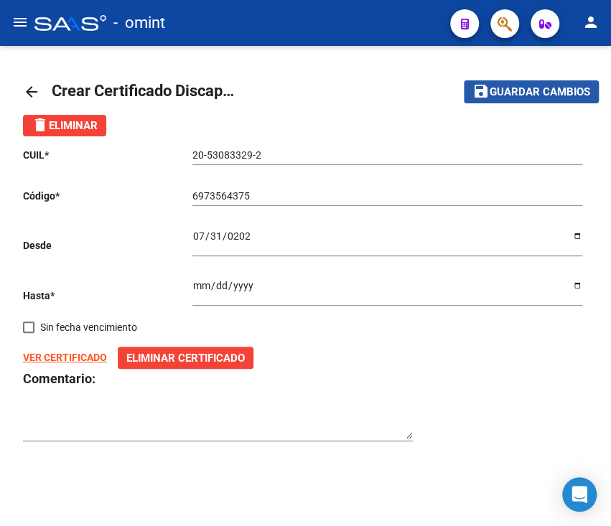
click at [580, 86] on span "Guardar cambios" at bounding box center [540, 92] width 101 height 13
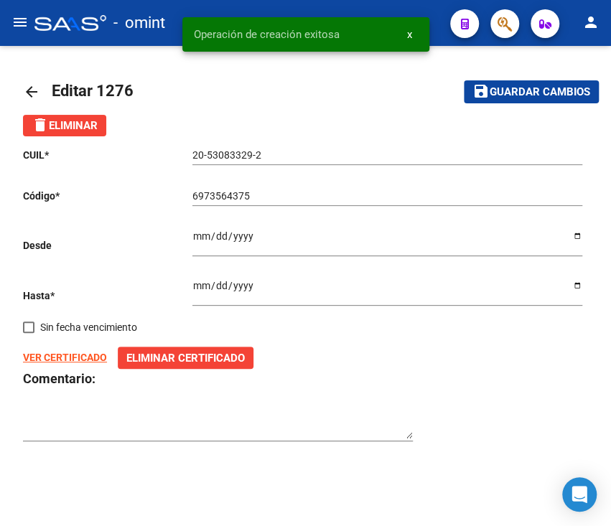
click at [20, 89] on div "arrow_back Editar 1276 save Guardar cambios delete Eliminar CUIL * 20-53083329-…" at bounding box center [305, 267] width 611 height 442
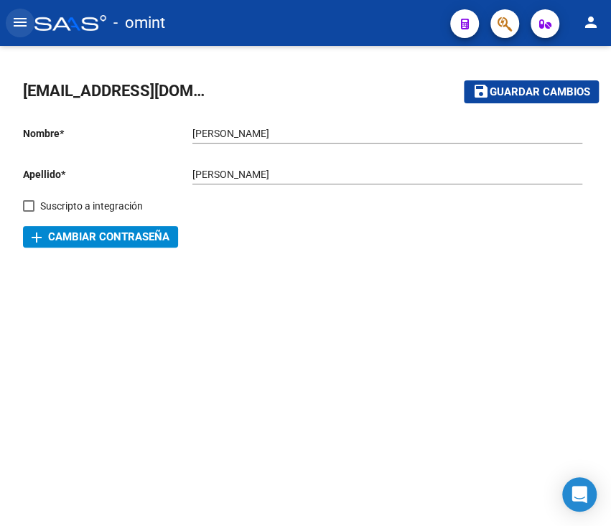
click at [24, 22] on mat-icon "menu" at bounding box center [19, 22] width 17 height 17
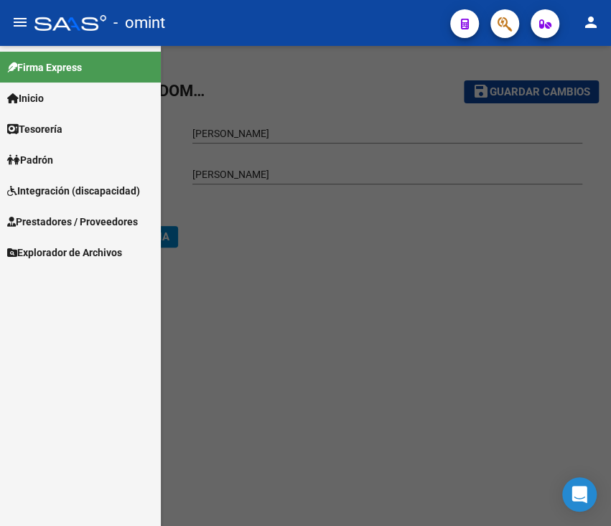
click at [80, 187] on span "Integración (discapacidad)" at bounding box center [73, 191] width 133 height 16
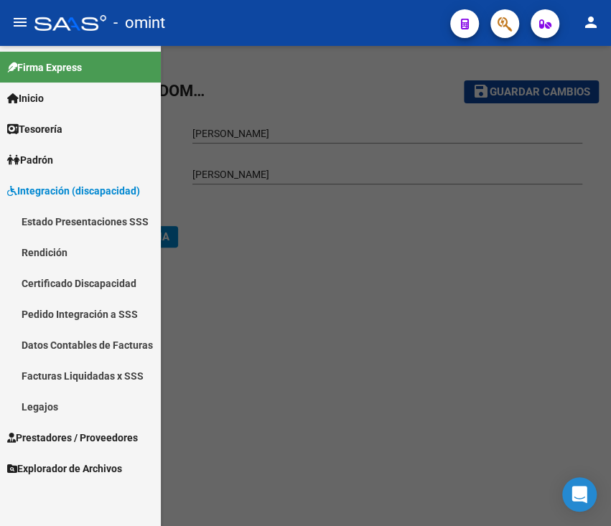
click at [90, 273] on link "Certificado Discapacidad" at bounding box center [80, 283] width 161 height 31
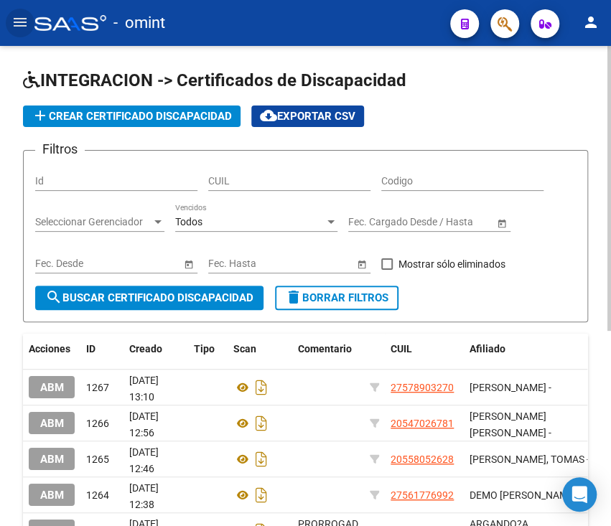
click at [289, 182] on input "CUIL" at bounding box center [289, 181] width 162 height 12
paste input "20-55502792-4"
type input "20-55502792-4"
click at [194, 305] on button "search Buscar Certificado Discapacidad" at bounding box center [149, 298] width 228 height 24
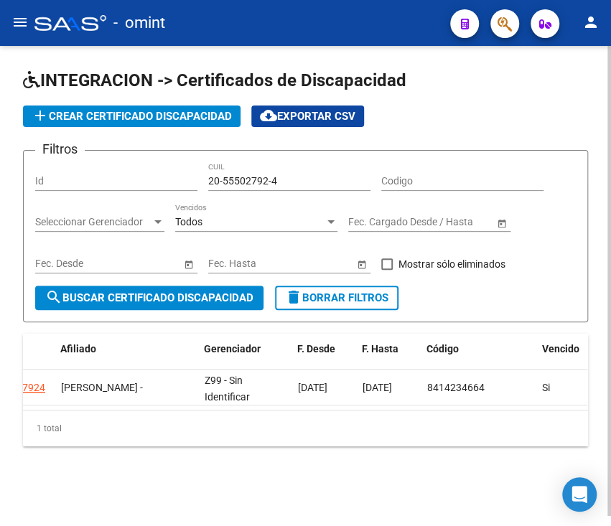
scroll to position [0, 422]
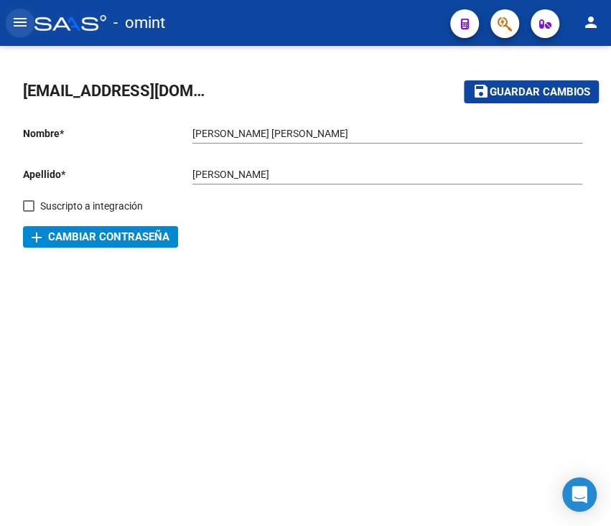
click at [8, 16] on button "menu" at bounding box center [20, 23] width 29 height 29
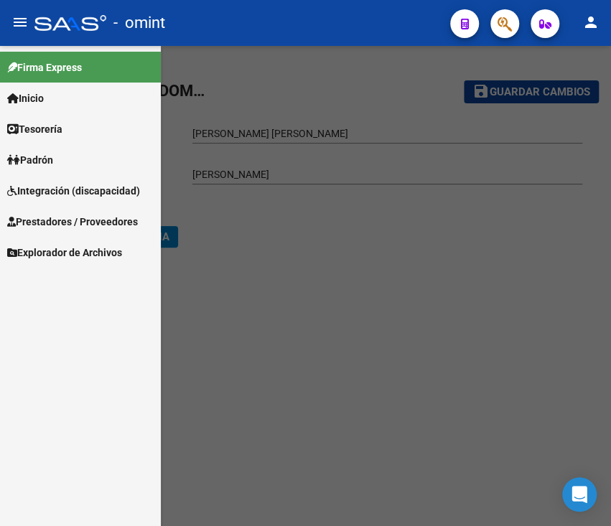
click at [65, 190] on span "Integración (discapacidad)" at bounding box center [73, 191] width 133 height 16
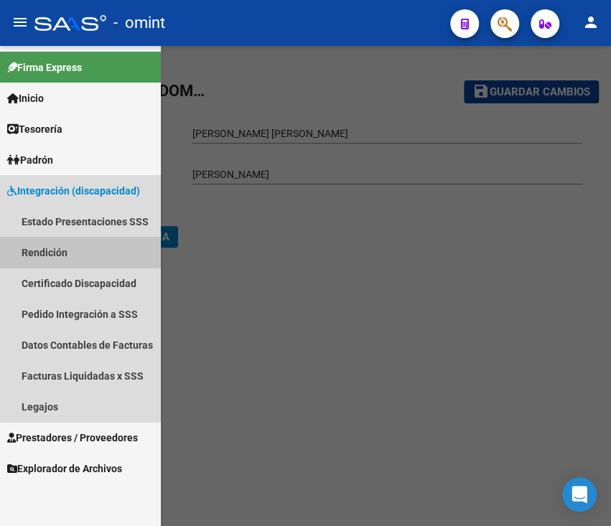
click at [67, 267] on link "Rendición" at bounding box center [80, 252] width 161 height 31
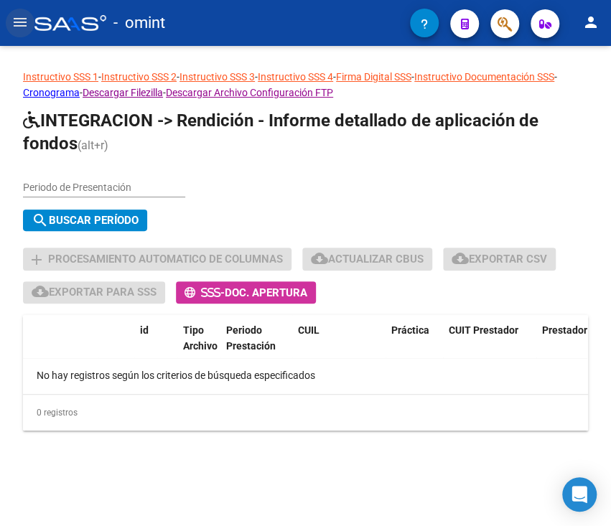
click at [19, 17] on mat-icon "menu" at bounding box center [19, 22] width 17 height 17
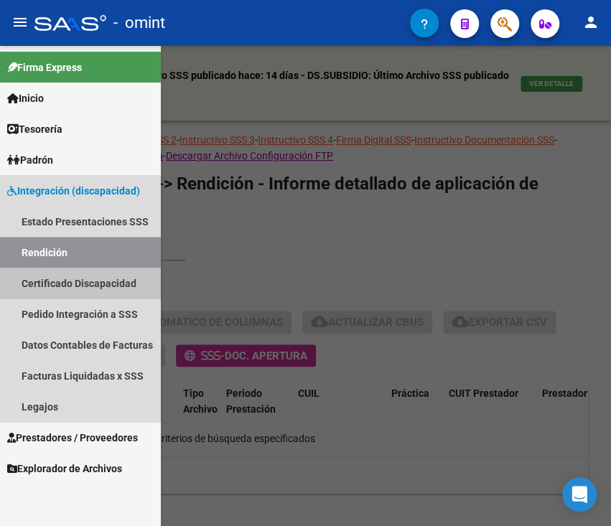
click at [47, 294] on link "Certificado Discapacidad" at bounding box center [80, 283] width 161 height 31
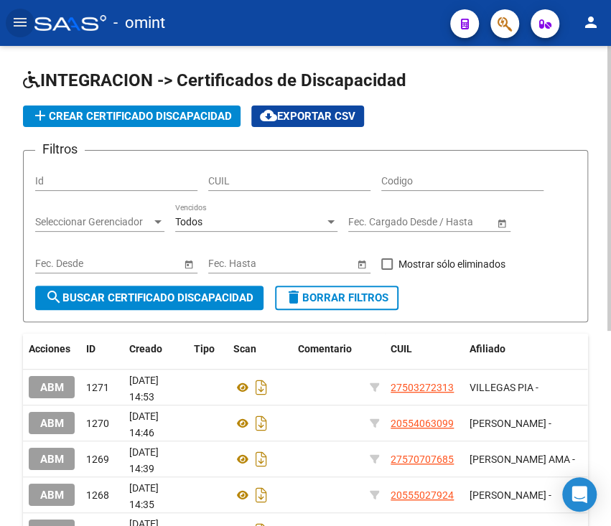
click at [238, 169] on div "CUIL" at bounding box center [289, 176] width 162 height 29
paste input "27-57204157-9"
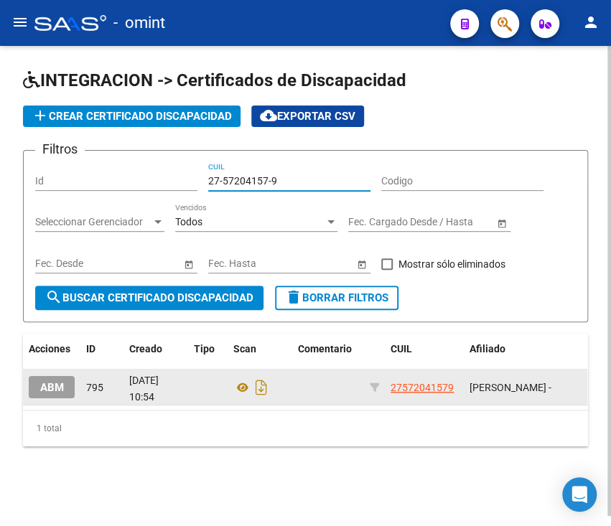
type input "27-57204157-9"
drag, startPoint x: 172, startPoint y: 397, endPoint x: 139, endPoint y: 382, distance: 36.3
click at [139, 383] on div "27/04/2025 10:54" at bounding box center [155, 388] width 53 height 30
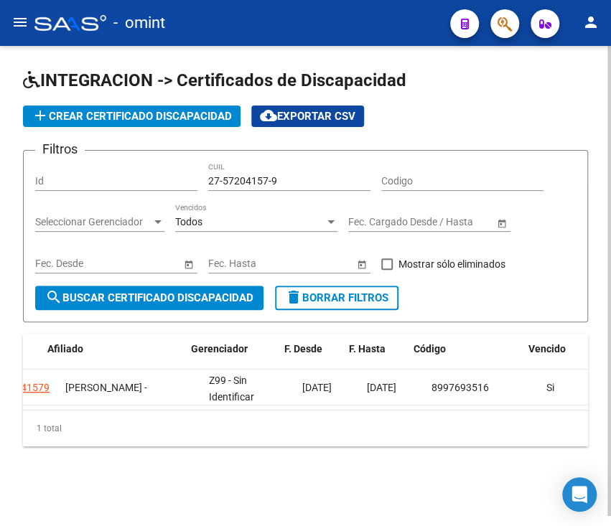
scroll to position [0, 422]
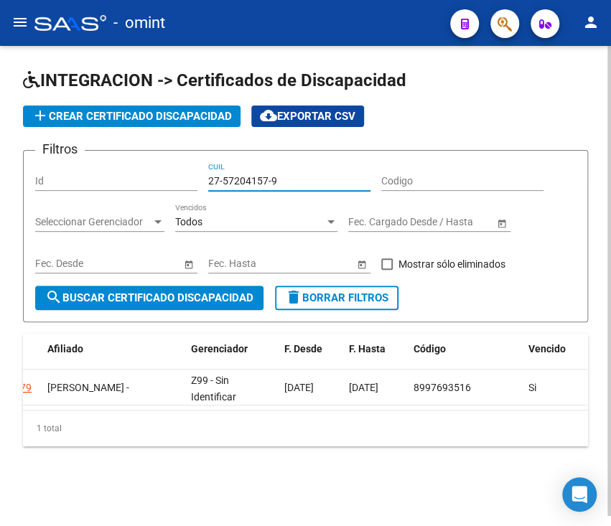
click at [312, 180] on input "27-57204157-9" at bounding box center [289, 181] width 162 height 12
click at [190, 304] on span "search Buscar Certificado Discapacidad" at bounding box center [149, 298] width 208 height 13
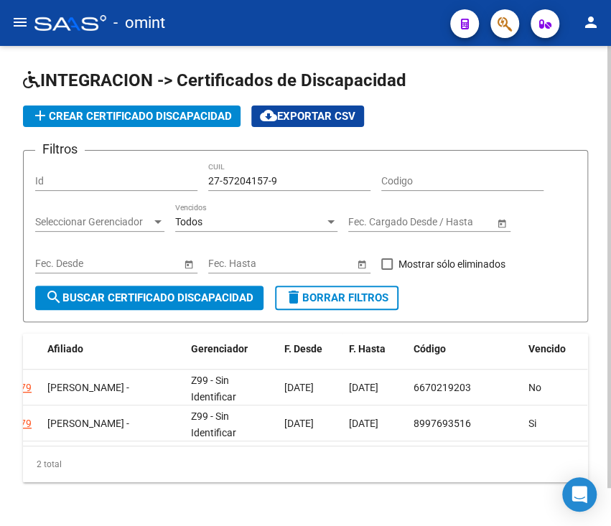
drag, startPoint x: 305, startPoint y: 446, endPoint x: 200, endPoint y: 444, distance: 104.8
click at [200, 444] on datatable-body "ABM 1272 17/09/2025 15:02 27572041579 TOLEDO JUANA - Z99 - Sin Identificar 08/0…" at bounding box center [305, 408] width 564 height 76
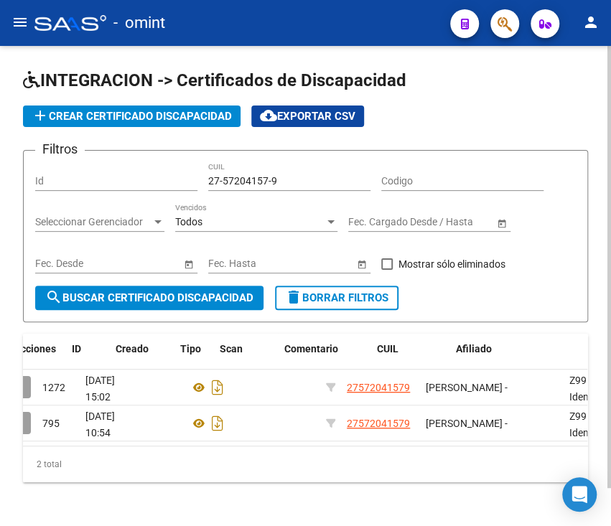
scroll to position [0, 0]
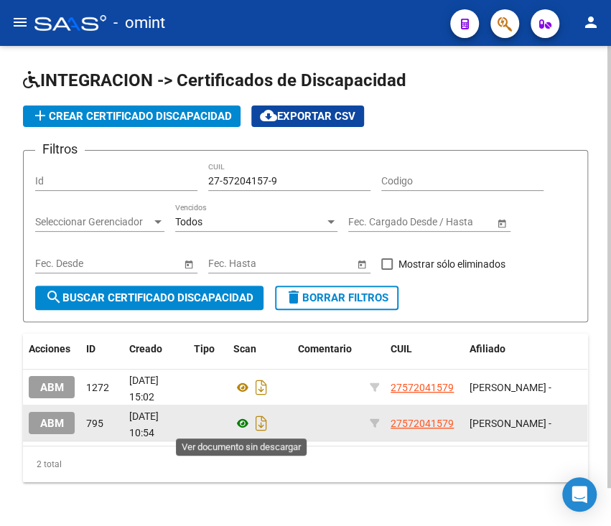
click at [241, 428] on icon at bounding box center [242, 423] width 19 height 17
click at [253, 426] on icon "Descargar documento" at bounding box center [261, 423] width 19 height 23
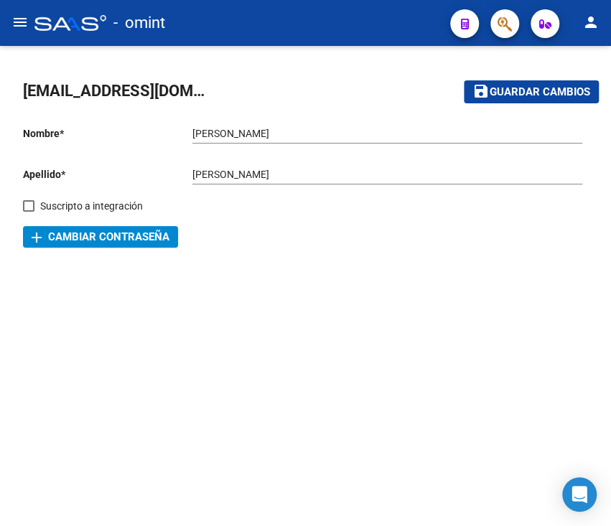
click at [22, 27] on mat-icon "menu" at bounding box center [19, 22] width 17 height 17
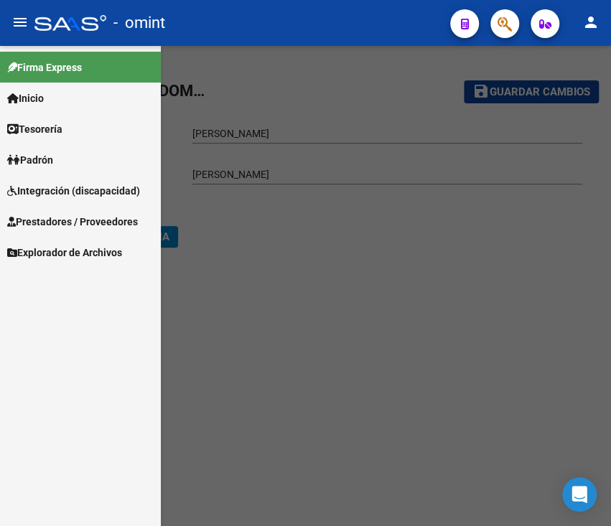
click at [92, 183] on span "Integración (discapacidad)" at bounding box center [73, 191] width 133 height 16
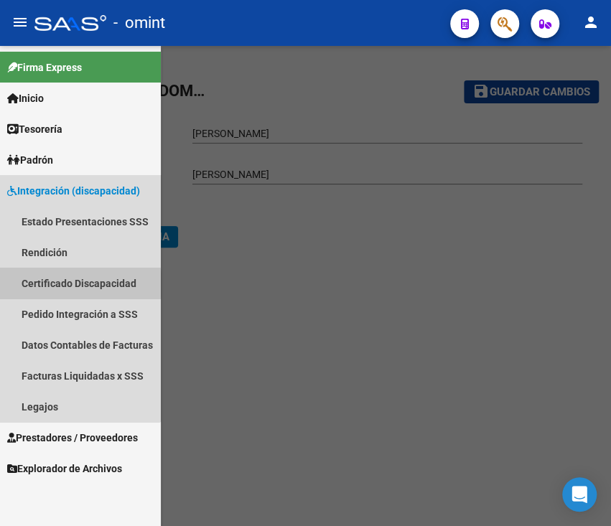
click at [66, 285] on link "Certificado Discapacidad" at bounding box center [80, 283] width 161 height 31
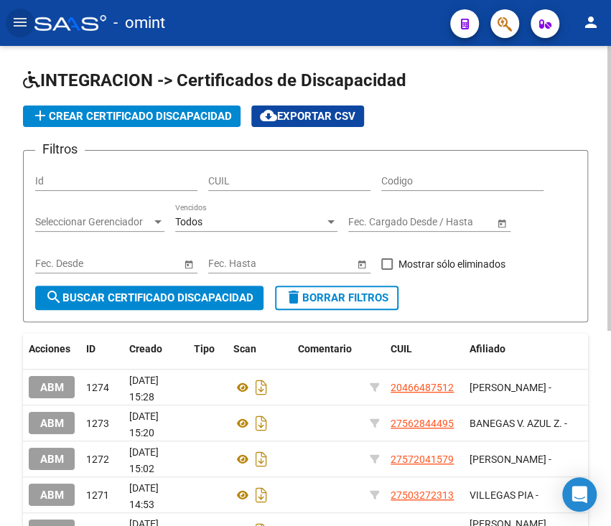
click at [277, 185] on input "CUIL" at bounding box center [289, 181] width 162 height 12
paste input "23-39644887-4"
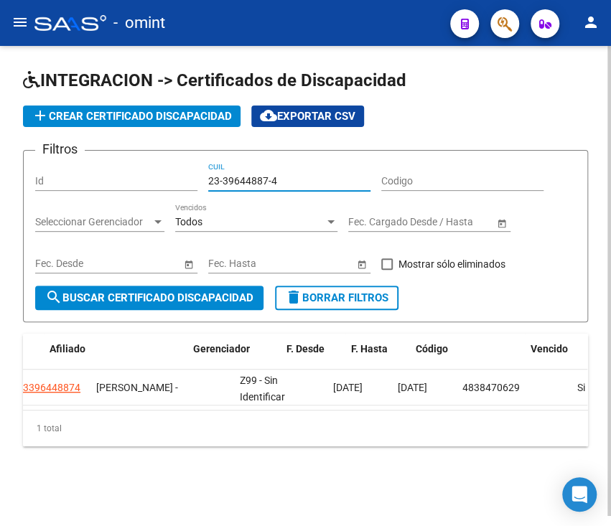
scroll to position [0, 422]
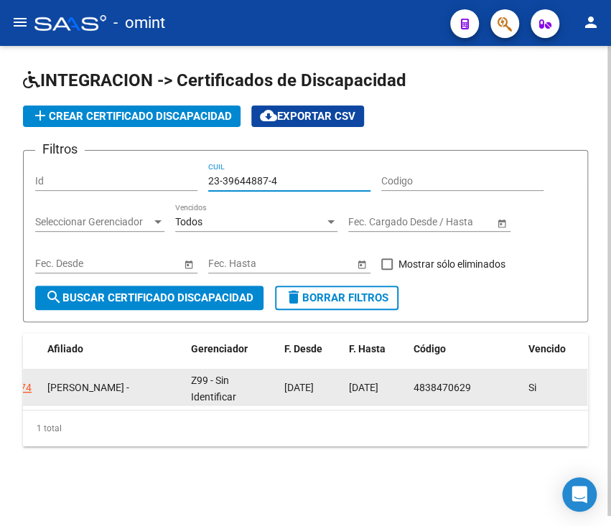
type input "23-39644887-4"
click at [353, 386] on span "24/05/2025" at bounding box center [363, 387] width 29 height 11
